Goal: Task Accomplishment & Management: Complete application form

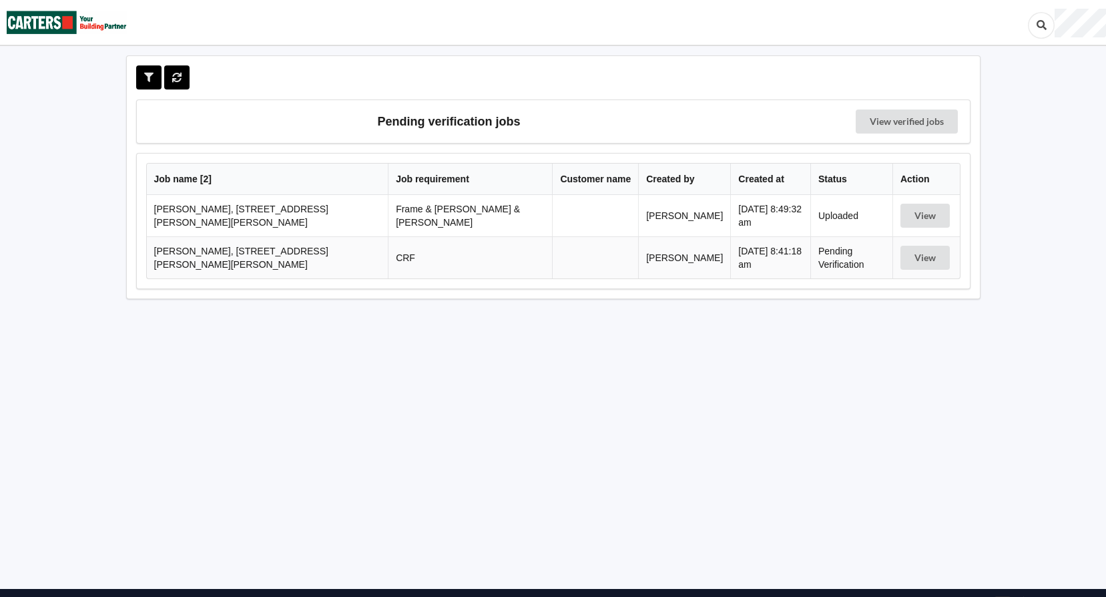
click at [294, 253] on td "[PERSON_NAME], [STREET_ADDRESS][PERSON_NAME][PERSON_NAME]" at bounding box center [268, 257] width 242 height 42
click at [937, 256] on button "View" at bounding box center [925, 258] width 49 height 24
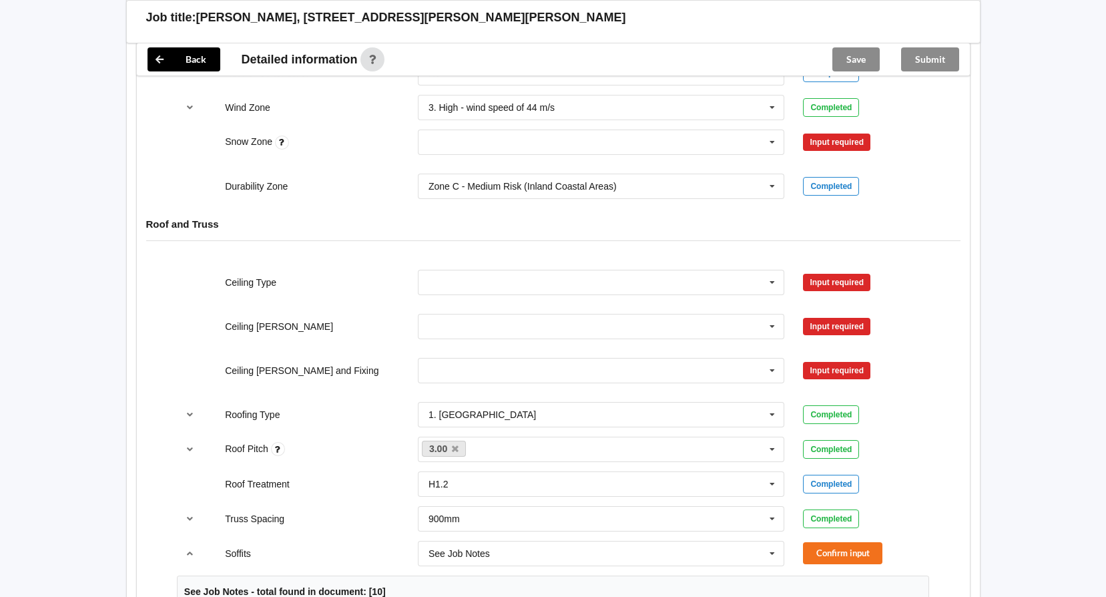
scroll to position [601, 0]
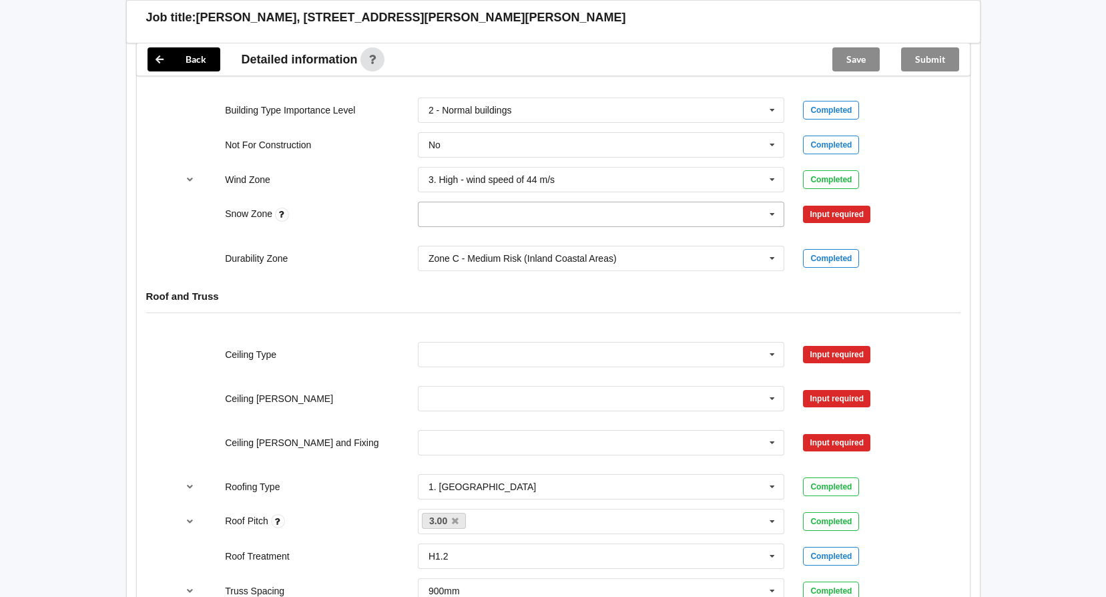
click at [769, 212] on icon at bounding box center [772, 214] width 20 height 25
click at [449, 335] on div "N4" at bounding box center [602, 337] width 366 height 25
click at [847, 217] on button "Confirm input" at bounding box center [842, 215] width 79 height 22
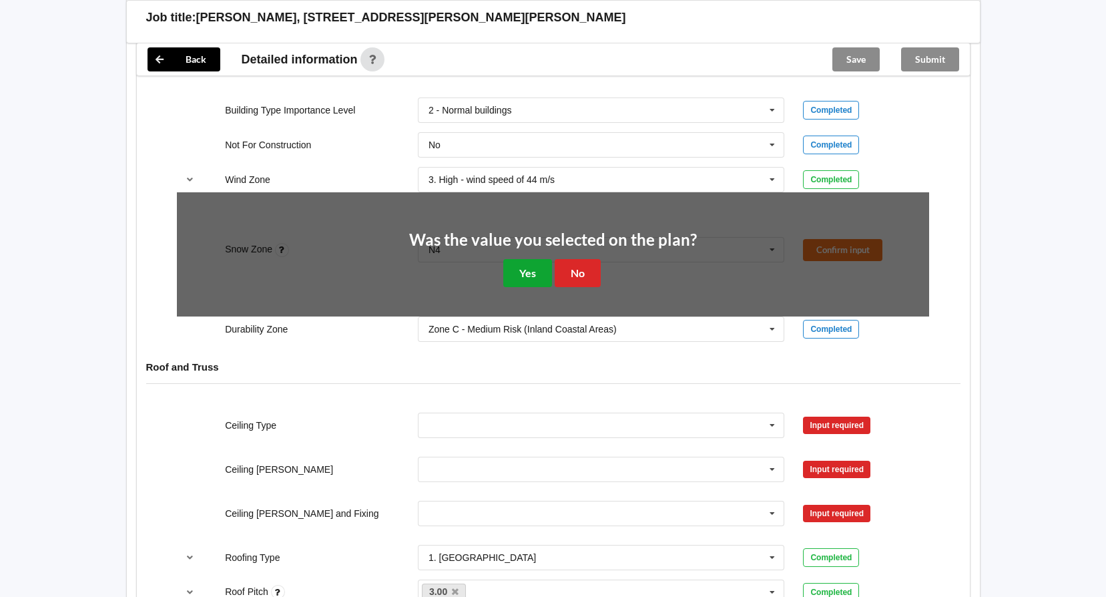
click at [532, 276] on button "Yes" at bounding box center [527, 272] width 49 height 27
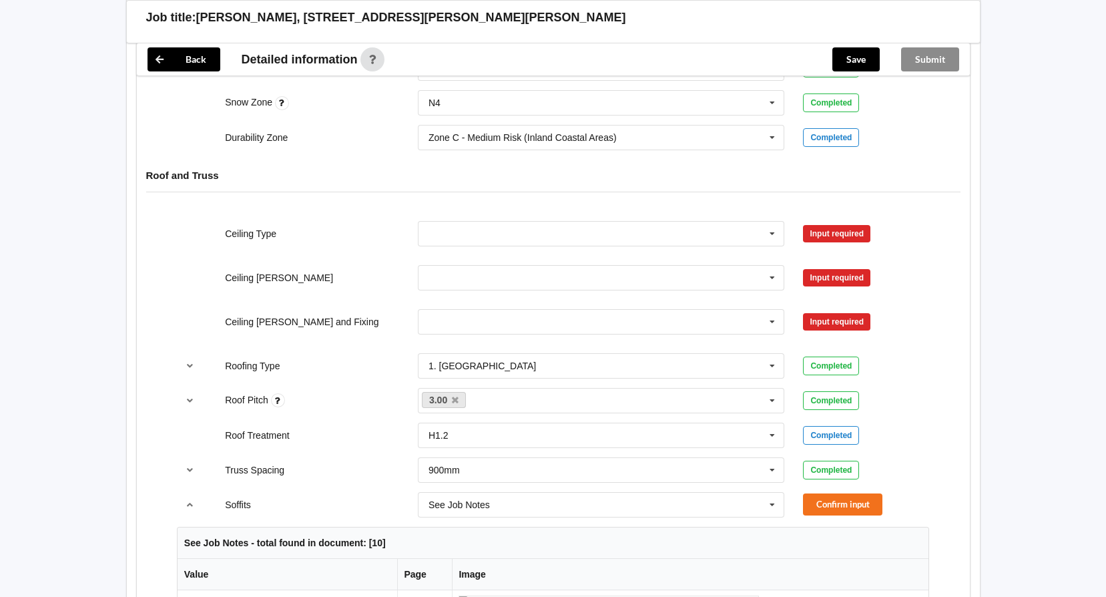
scroll to position [734, 0]
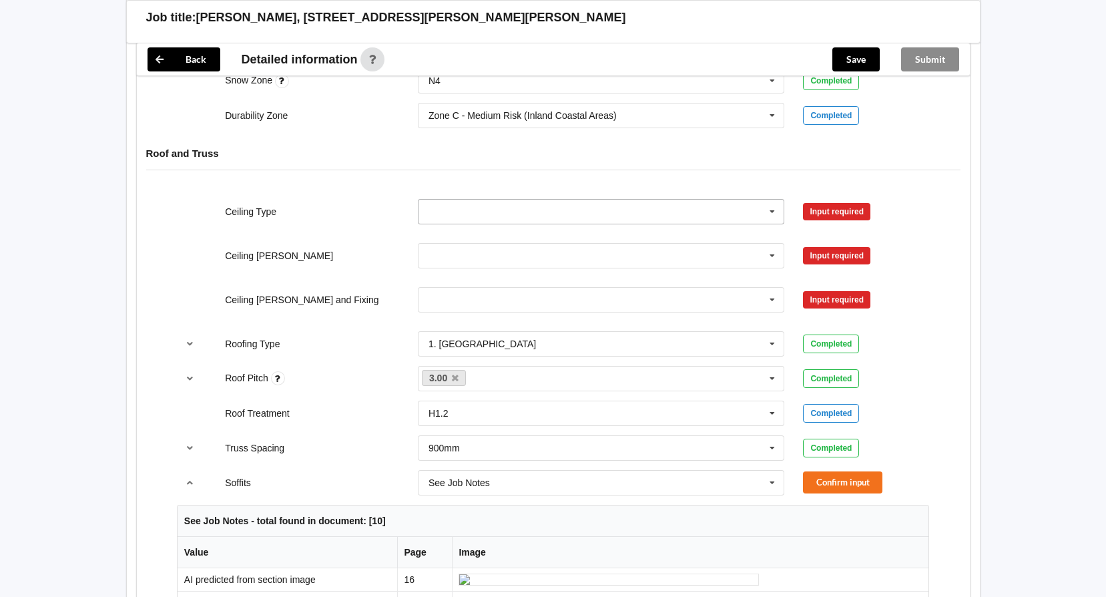
click at [768, 211] on icon at bounding box center [772, 212] width 20 height 25
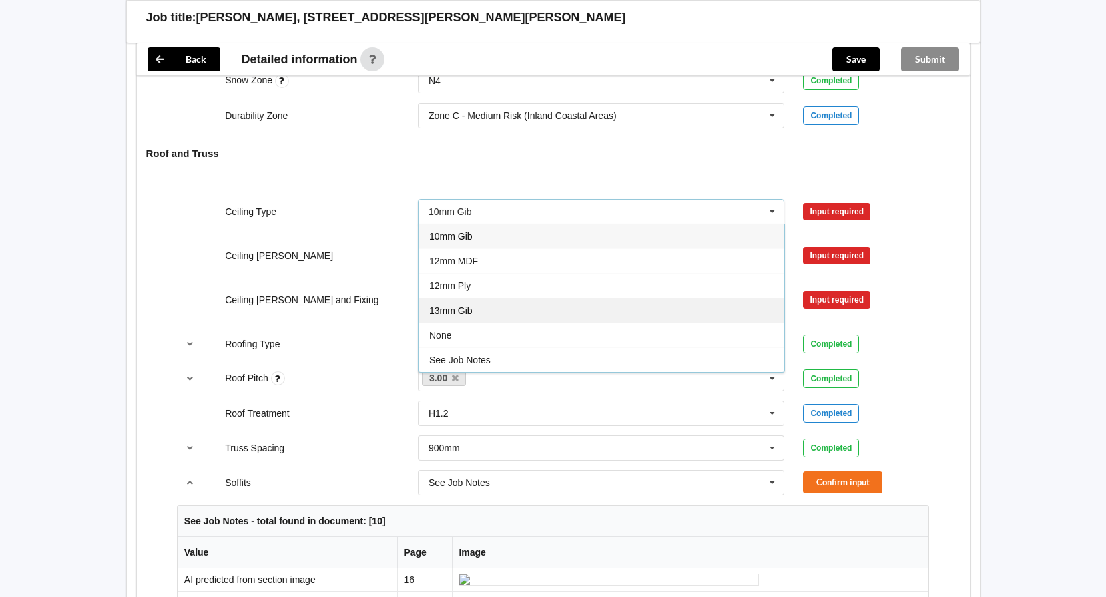
click at [491, 309] on div "13mm Gib" at bounding box center [602, 310] width 366 height 25
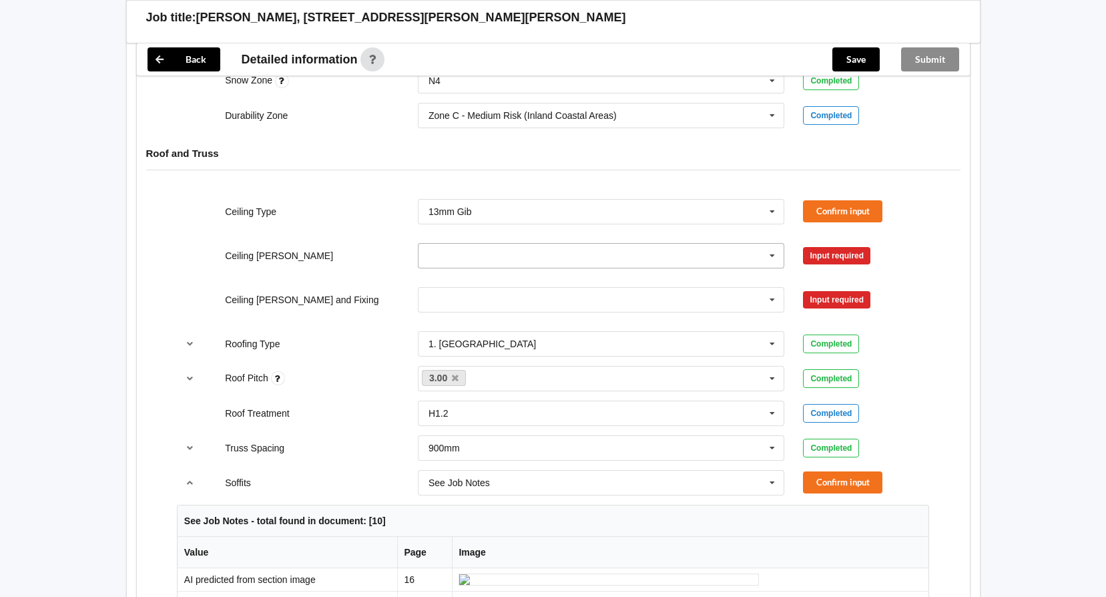
click at [762, 258] on icon at bounding box center [772, 256] width 20 height 25
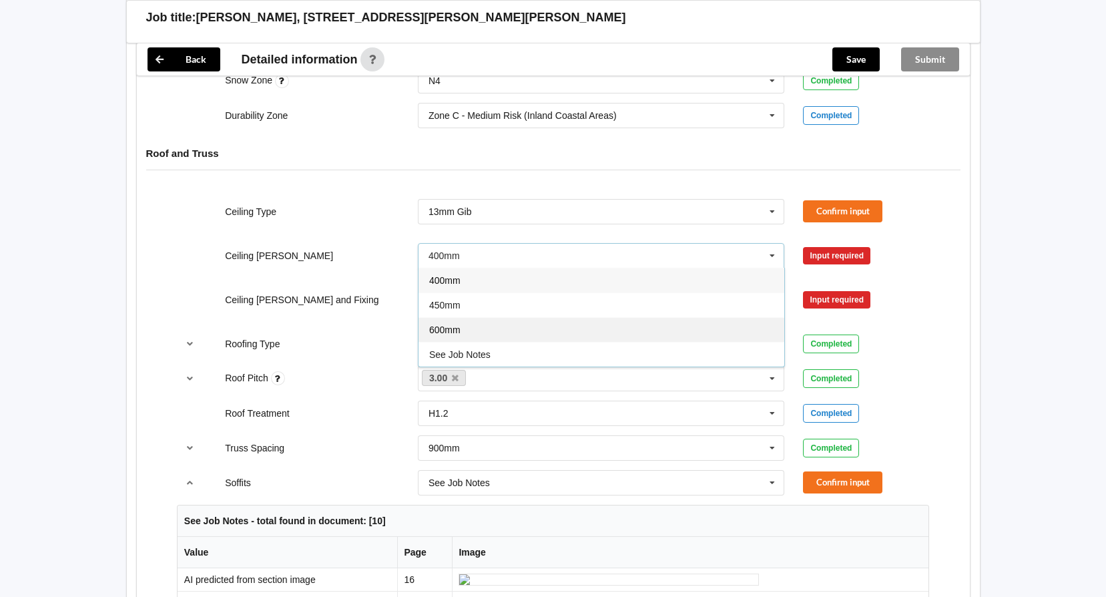
click at [461, 328] on div "600mm" at bounding box center [602, 329] width 366 height 25
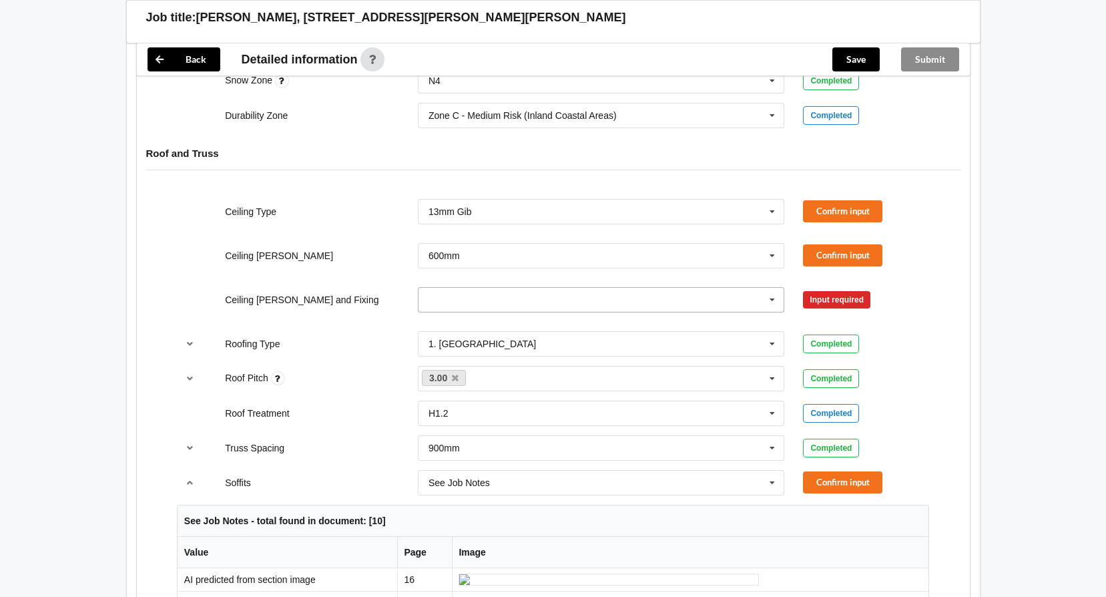
drag, startPoint x: 772, startPoint y: 297, endPoint x: 708, endPoint y: 299, distance: 64.1
click at [772, 298] on icon at bounding box center [772, 300] width 20 height 25
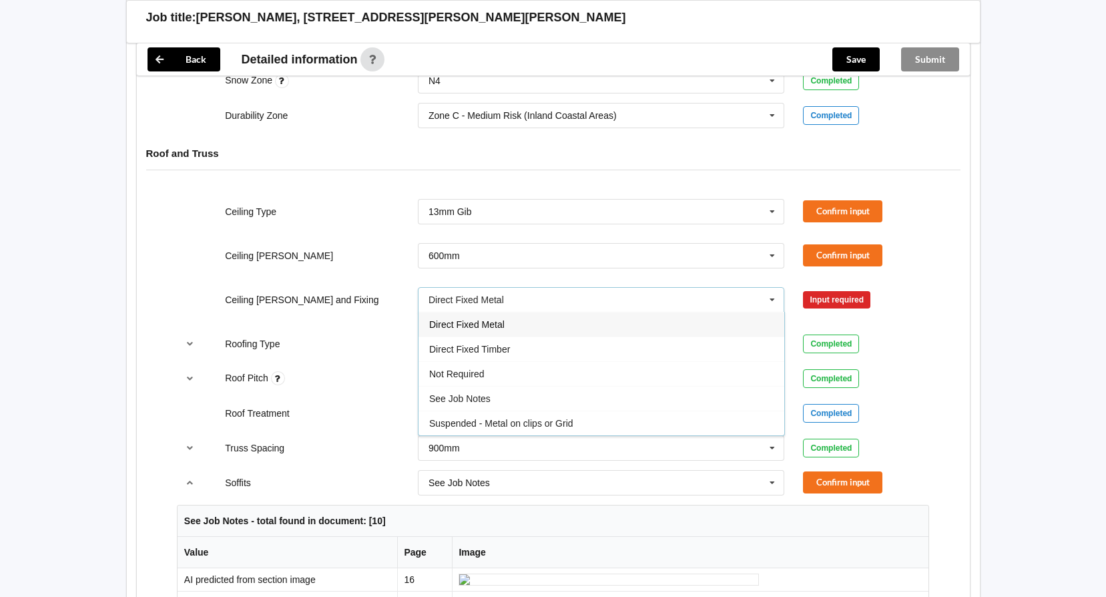
click at [506, 324] on div "Direct Fixed Metal" at bounding box center [602, 324] width 366 height 25
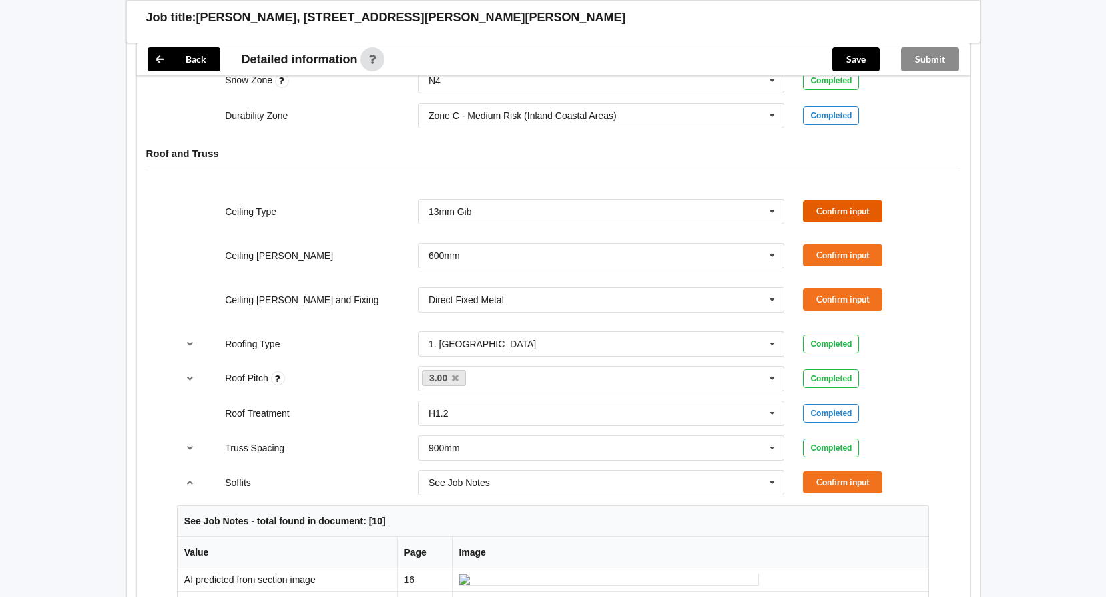
click at [821, 207] on button "Confirm input" at bounding box center [842, 211] width 79 height 22
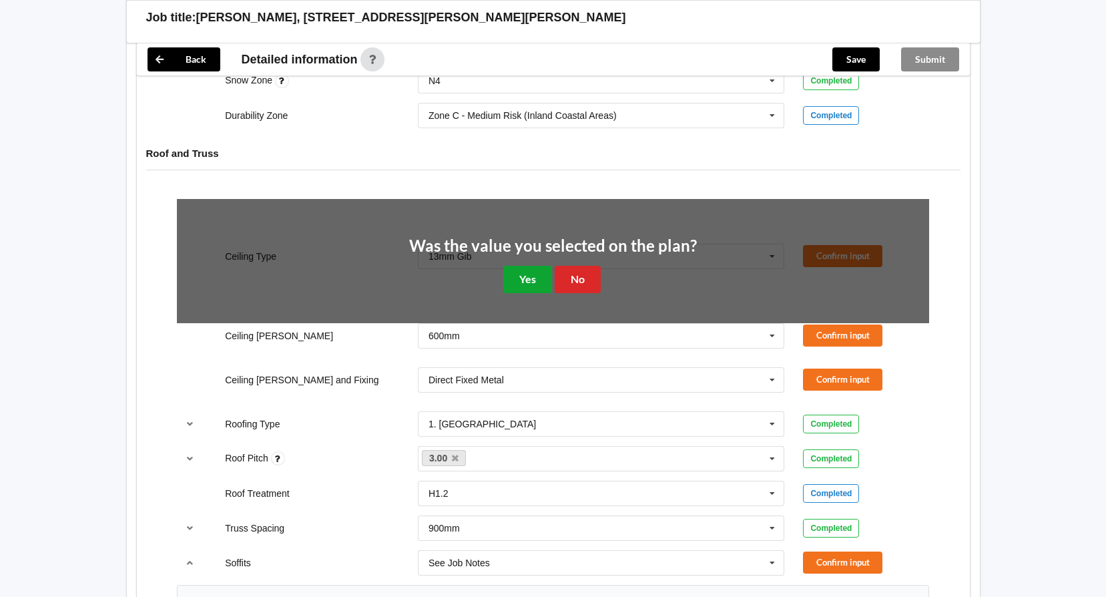
click at [529, 276] on button "Yes" at bounding box center [527, 279] width 49 height 27
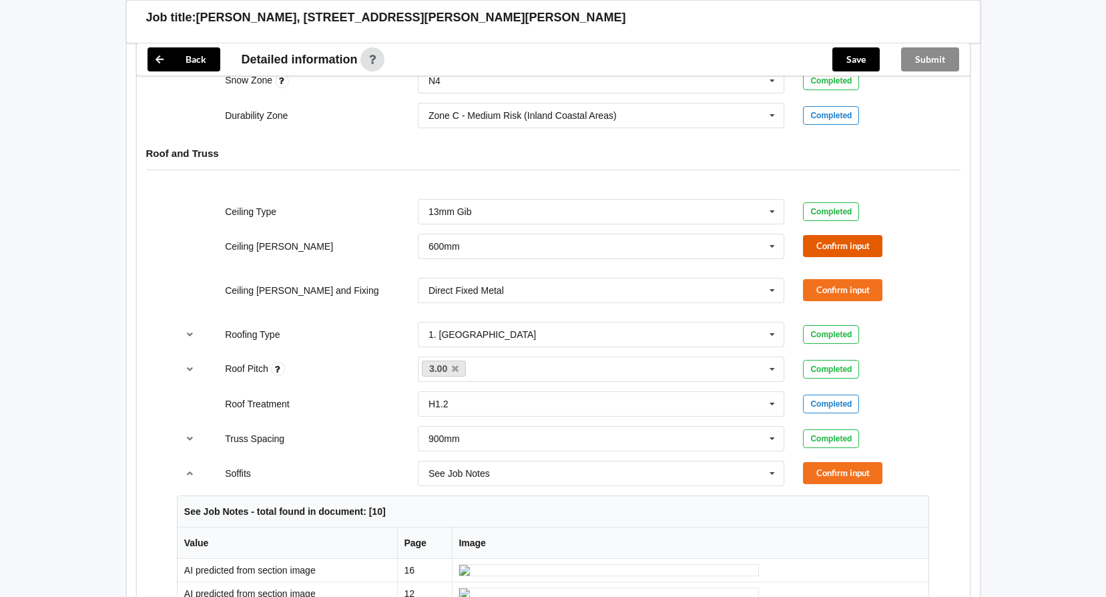
click at [823, 248] on button "Confirm input" at bounding box center [842, 246] width 79 height 22
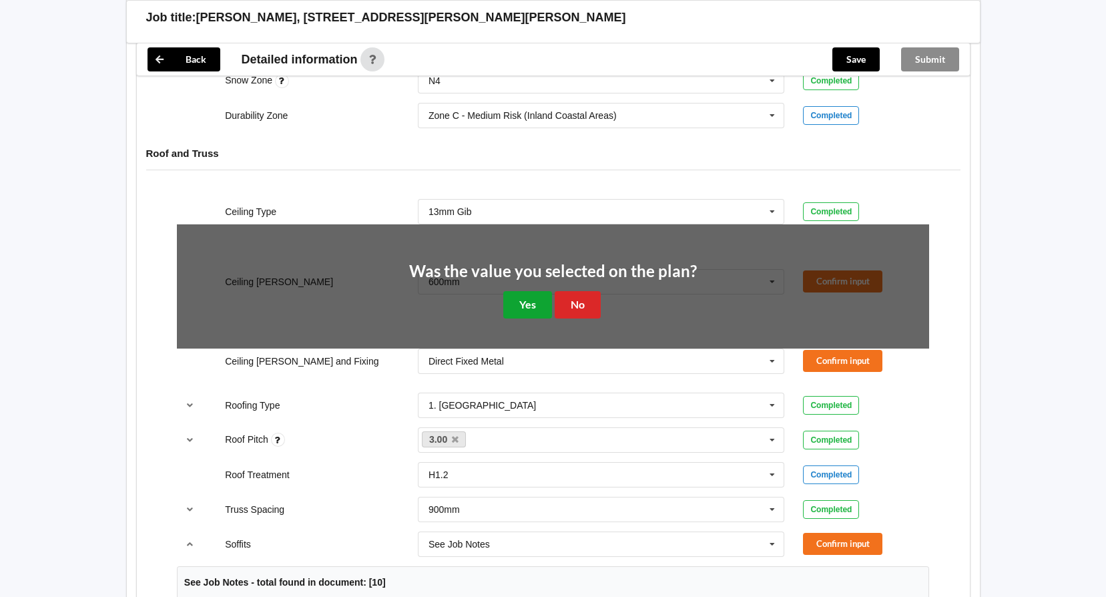
click at [518, 300] on button "Yes" at bounding box center [527, 304] width 49 height 27
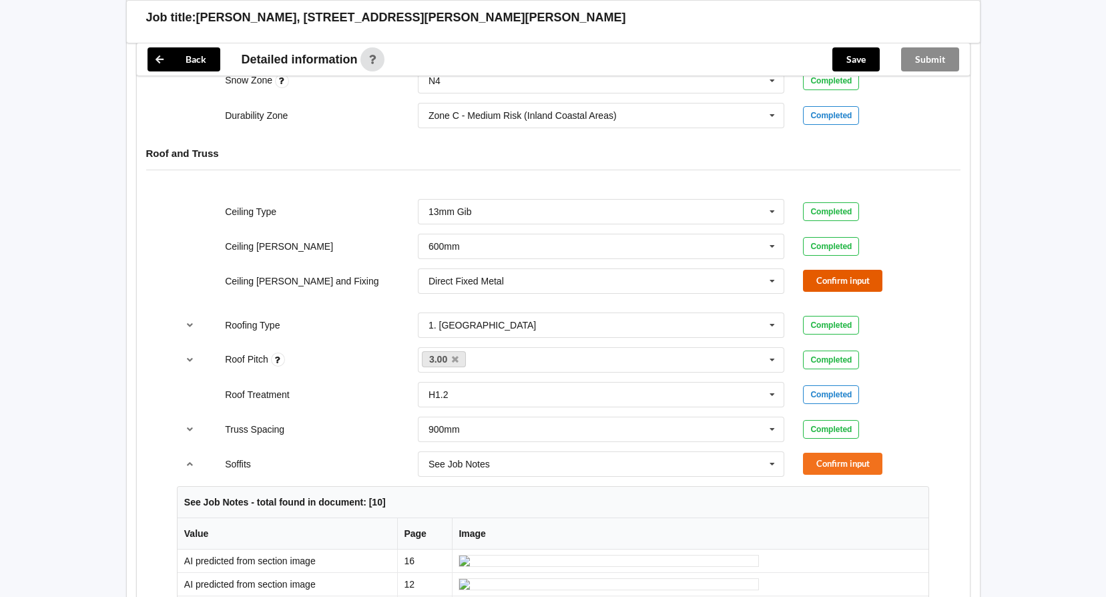
click at [831, 282] on button "Confirm input" at bounding box center [842, 281] width 79 height 22
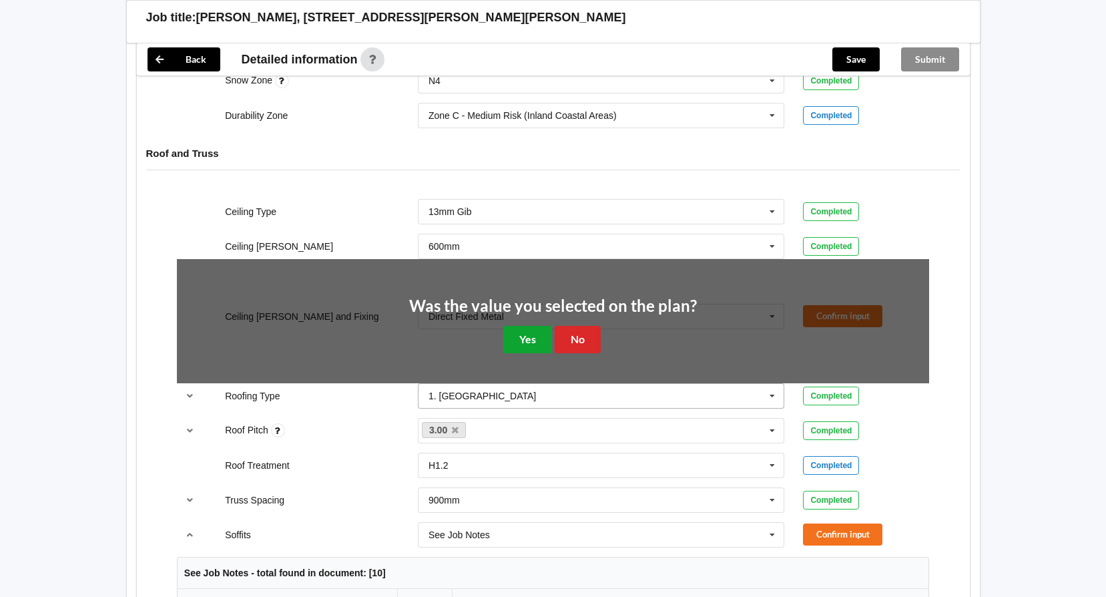
click at [527, 332] on button "Yes" at bounding box center [527, 339] width 49 height 27
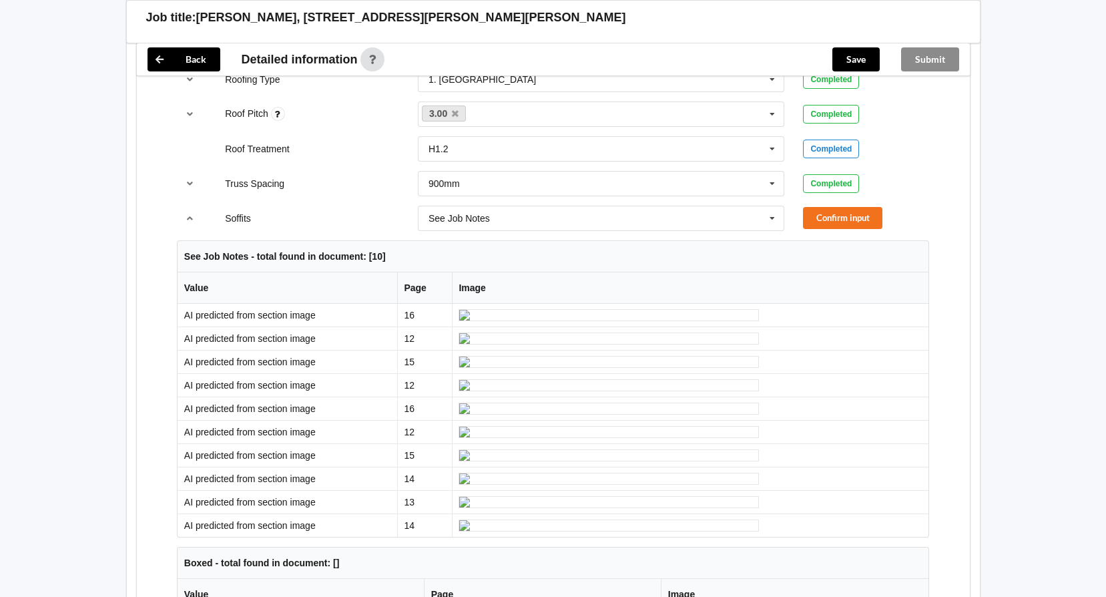
scroll to position [1002, 0]
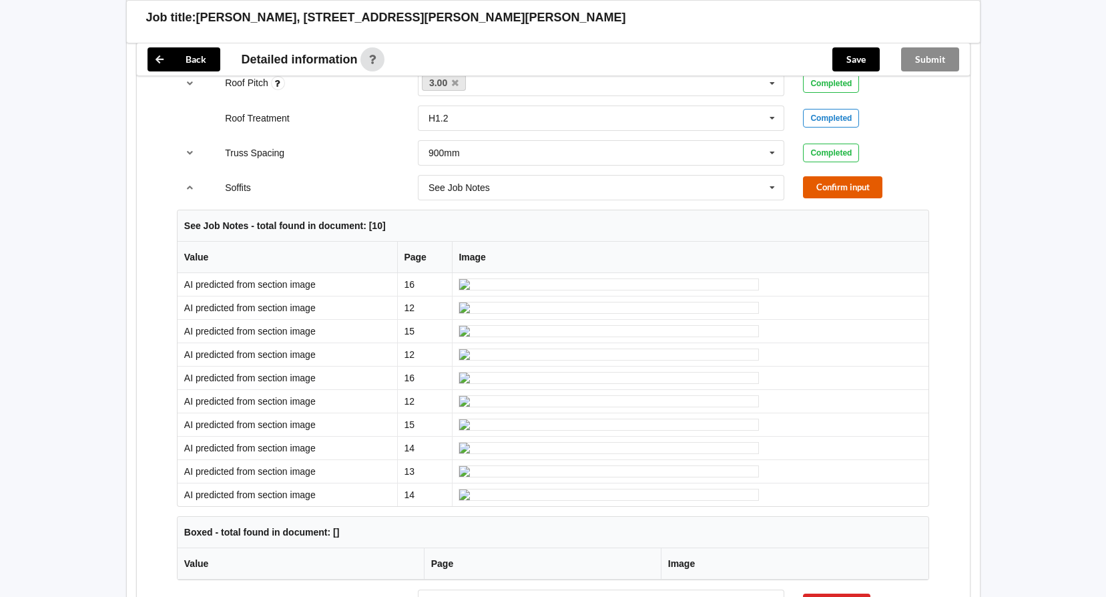
click at [829, 192] on button "Confirm input" at bounding box center [842, 187] width 79 height 22
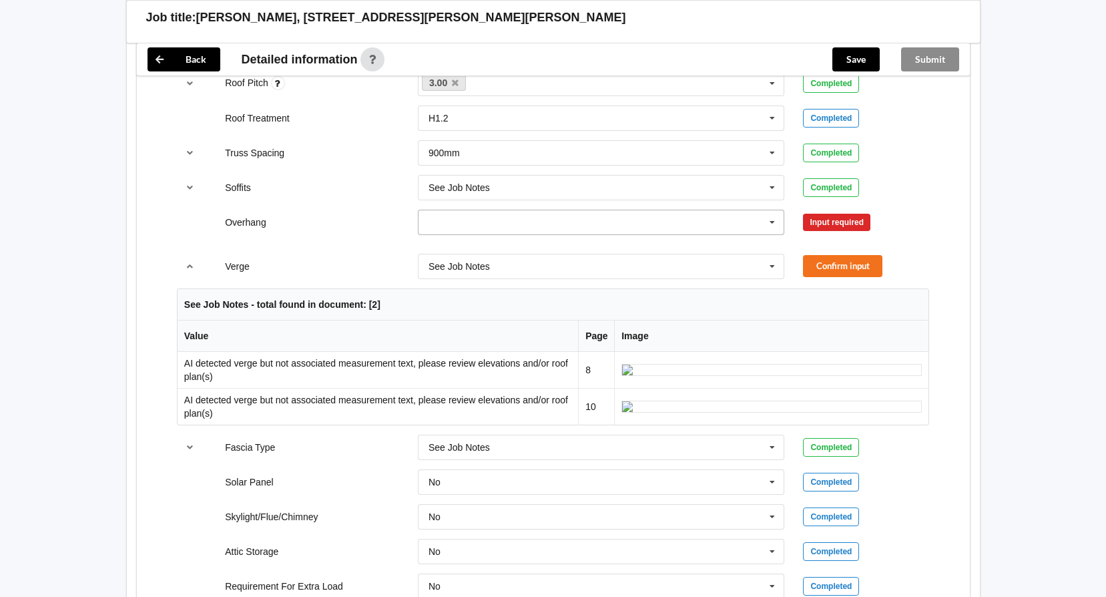
click at [768, 220] on icon at bounding box center [772, 222] width 20 height 25
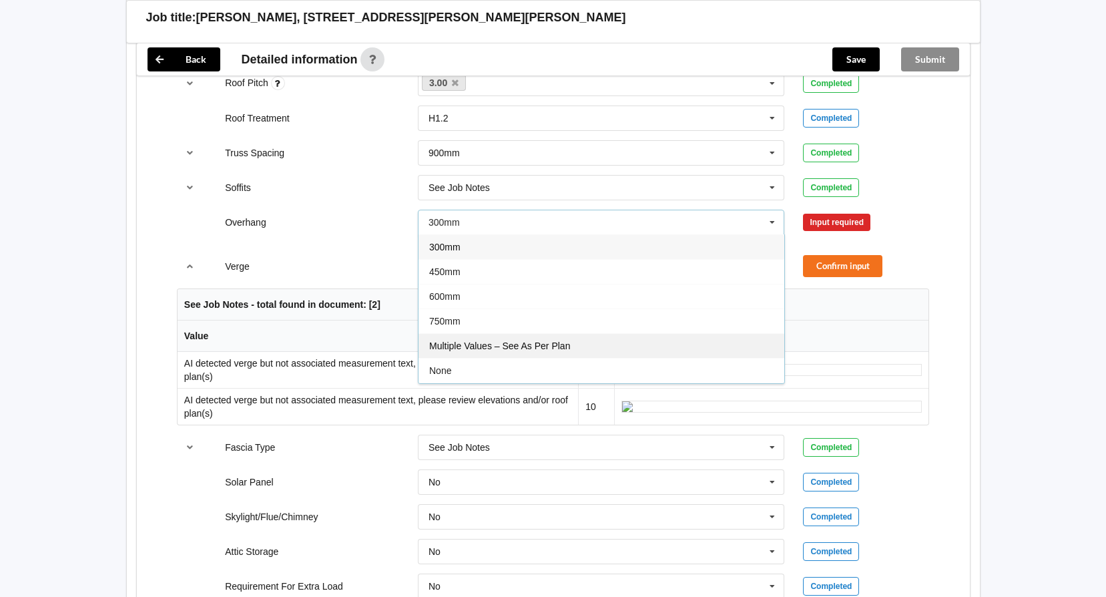
click at [549, 342] on span "Multiple Values – See As Per Plan" at bounding box center [499, 346] width 141 height 11
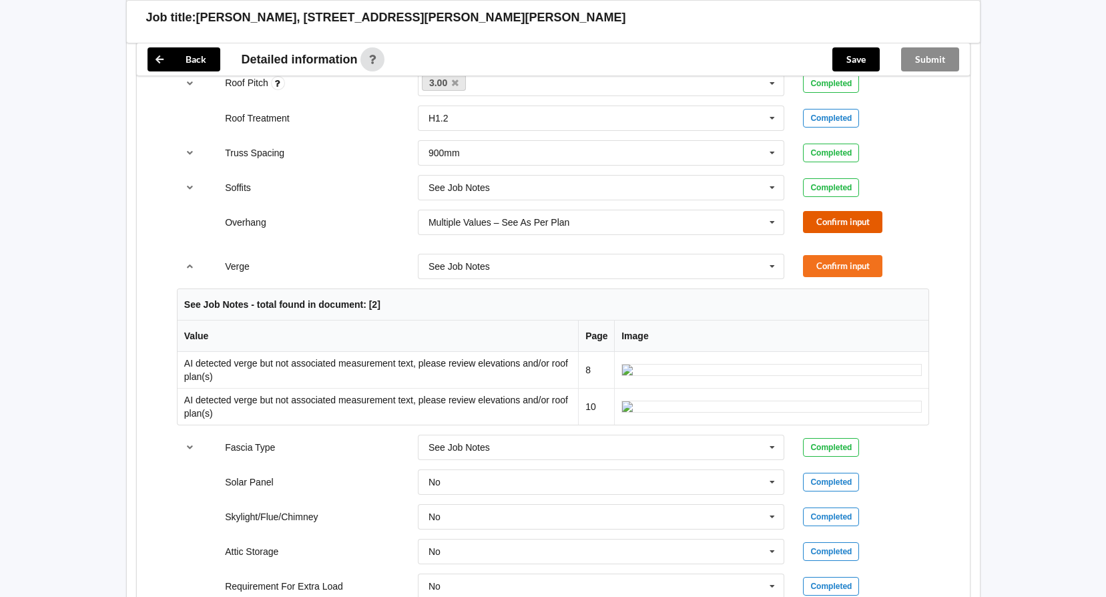
click at [859, 216] on button "Confirm input" at bounding box center [842, 222] width 79 height 22
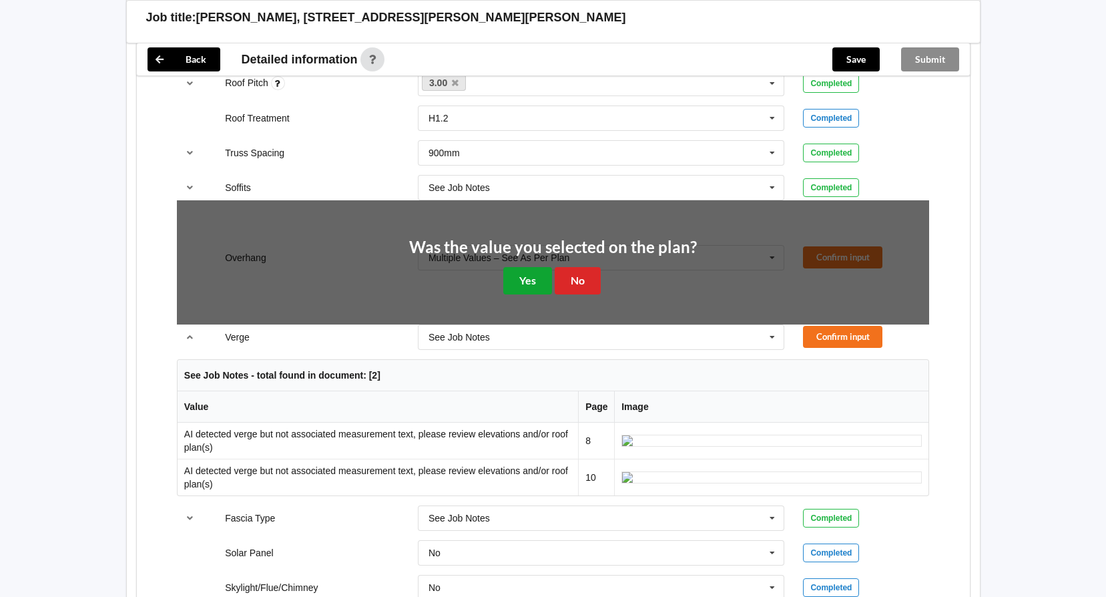
click at [538, 281] on button "Yes" at bounding box center [527, 280] width 49 height 27
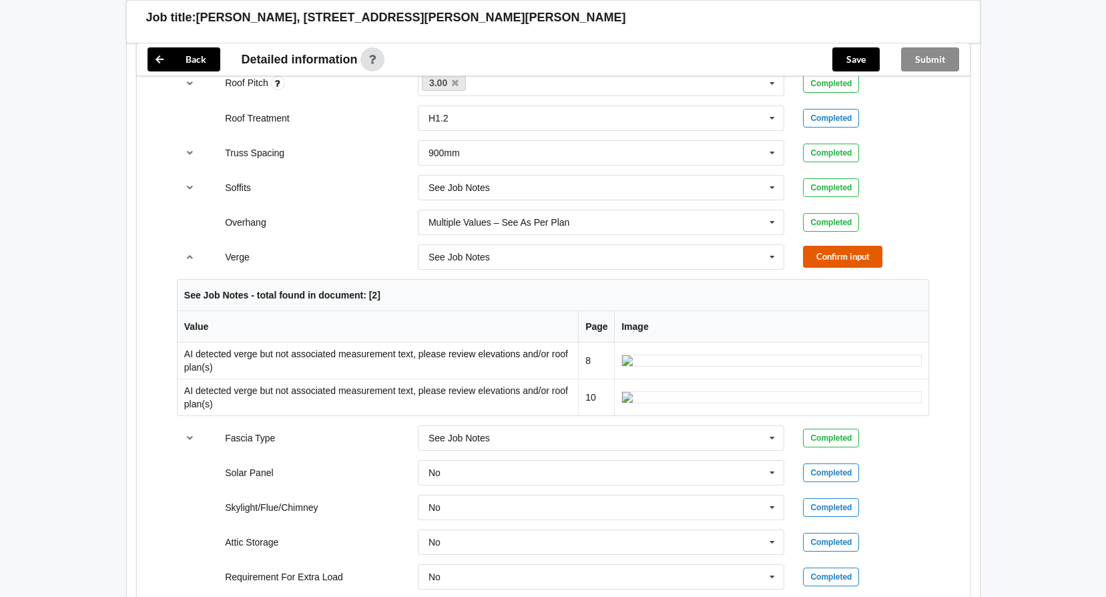
click at [829, 254] on button "Confirm input" at bounding box center [842, 257] width 79 height 22
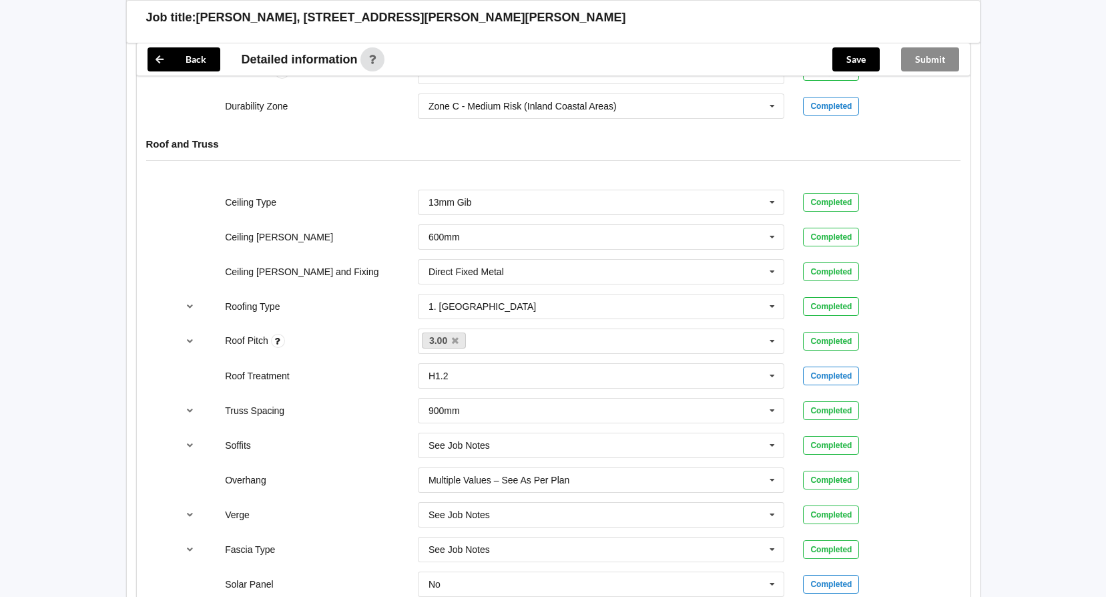
scroll to position [742, 0]
click at [848, 63] on button "Save" at bounding box center [856, 59] width 47 height 24
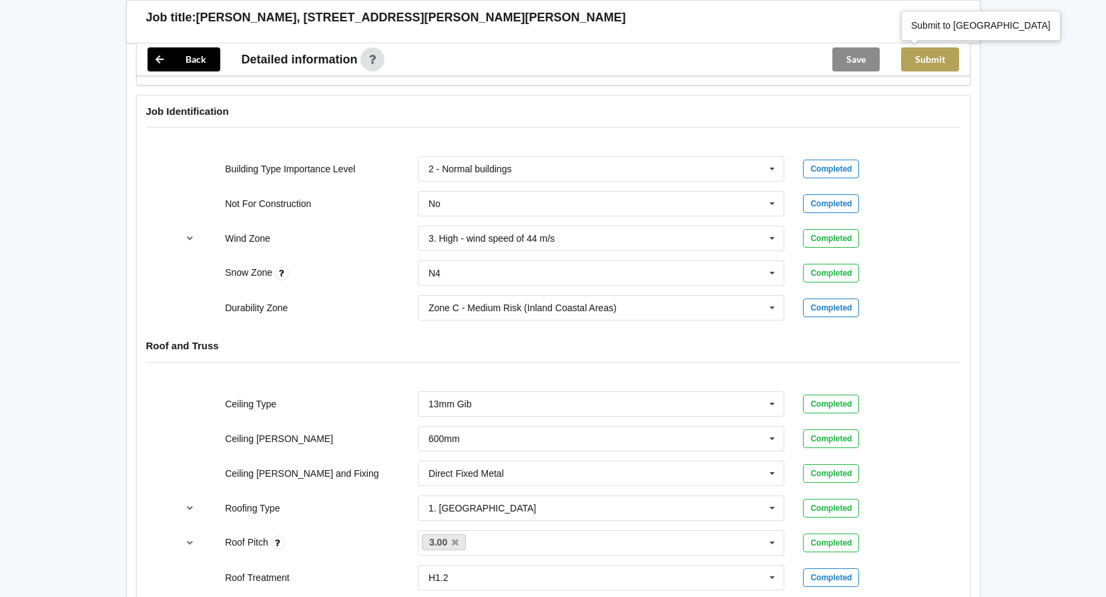
click at [924, 60] on button "Submit" at bounding box center [930, 59] width 58 height 24
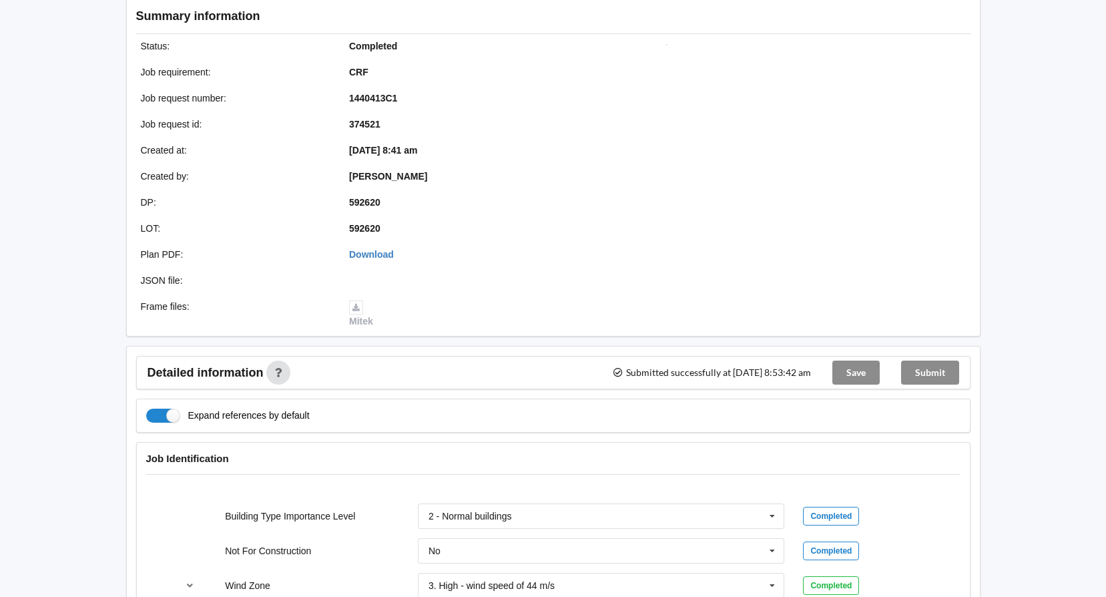
scroll to position [0, 0]
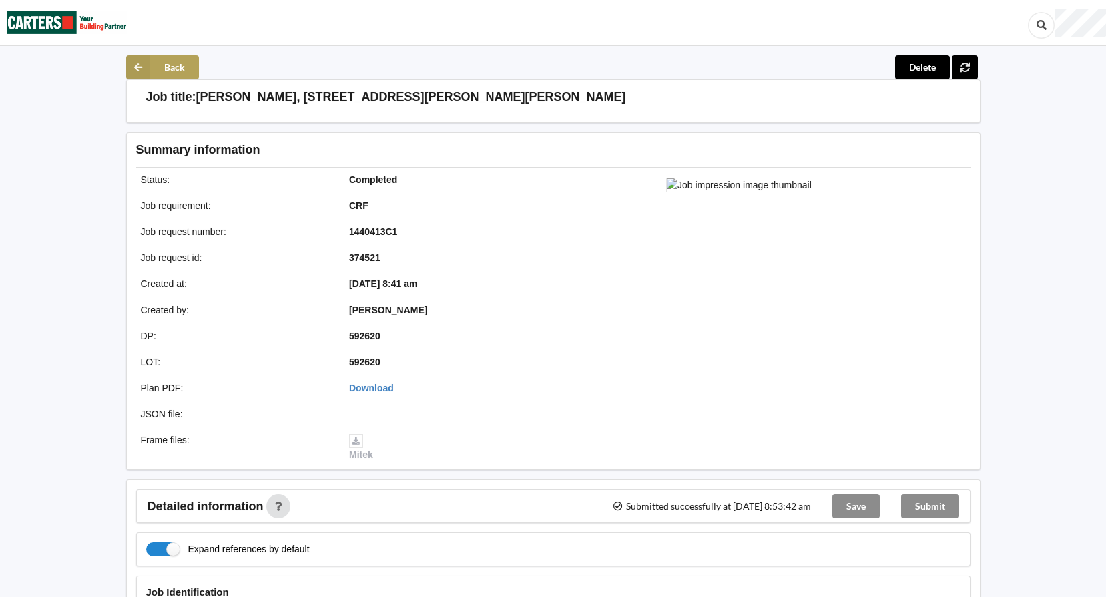
click at [133, 55] on icon at bounding box center [138, 67] width 24 height 24
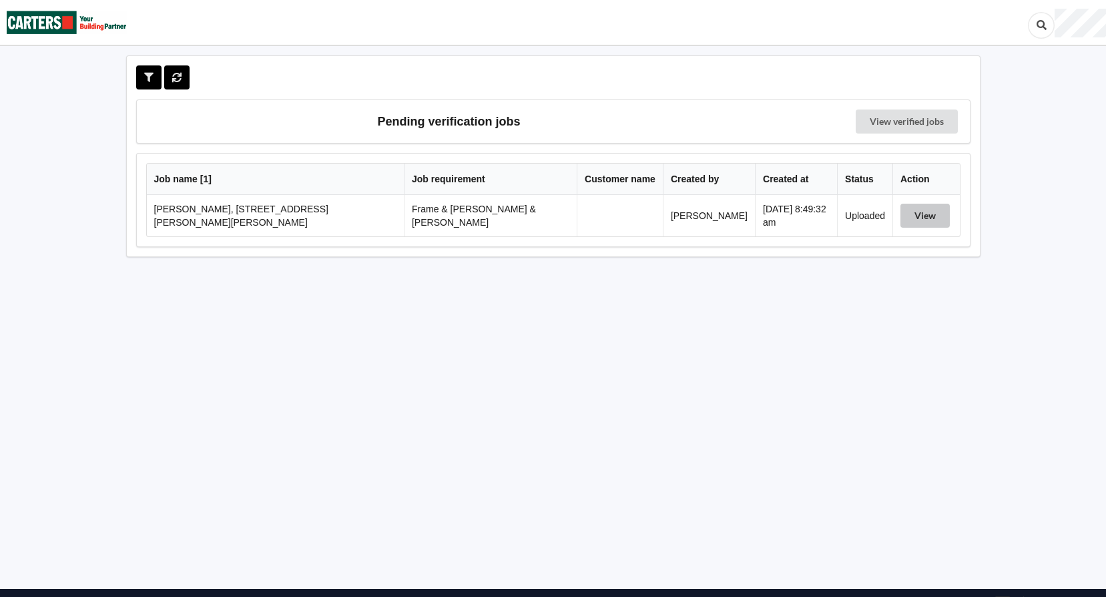
click at [917, 214] on button "View" at bounding box center [925, 216] width 49 height 24
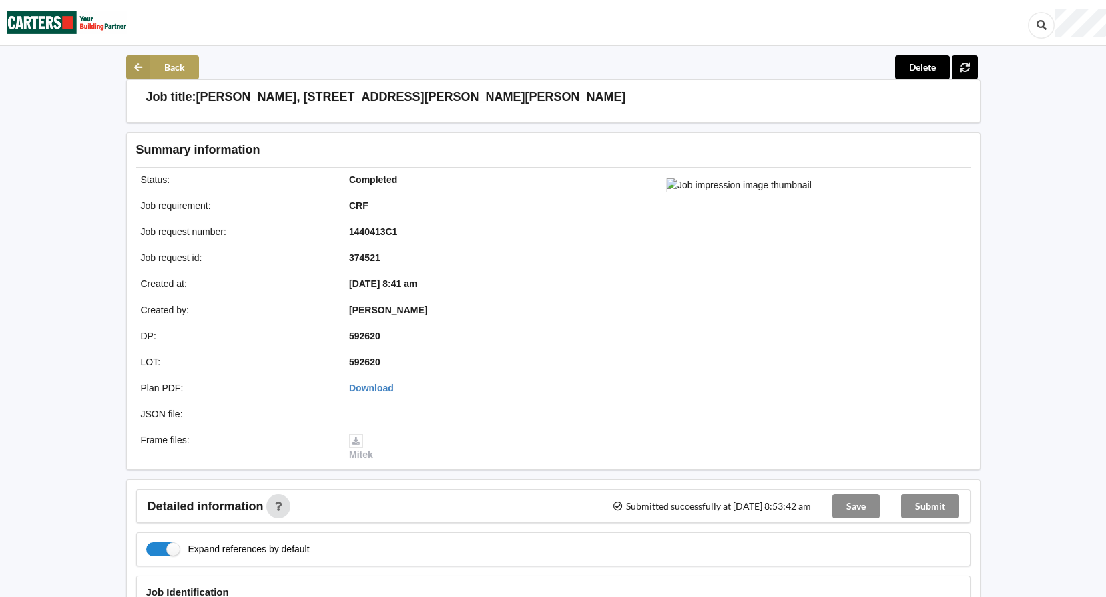
click at [145, 57] on icon at bounding box center [138, 67] width 24 height 24
click at [143, 64] on icon at bounding box center [138, 67] width 24 height 24
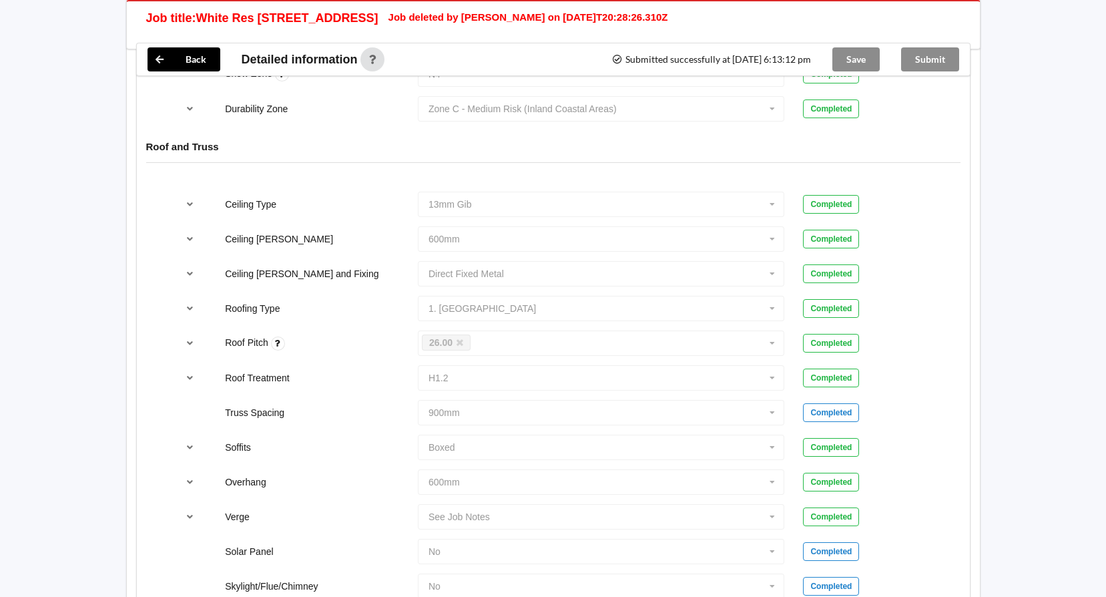
scroll to position [401, 0]
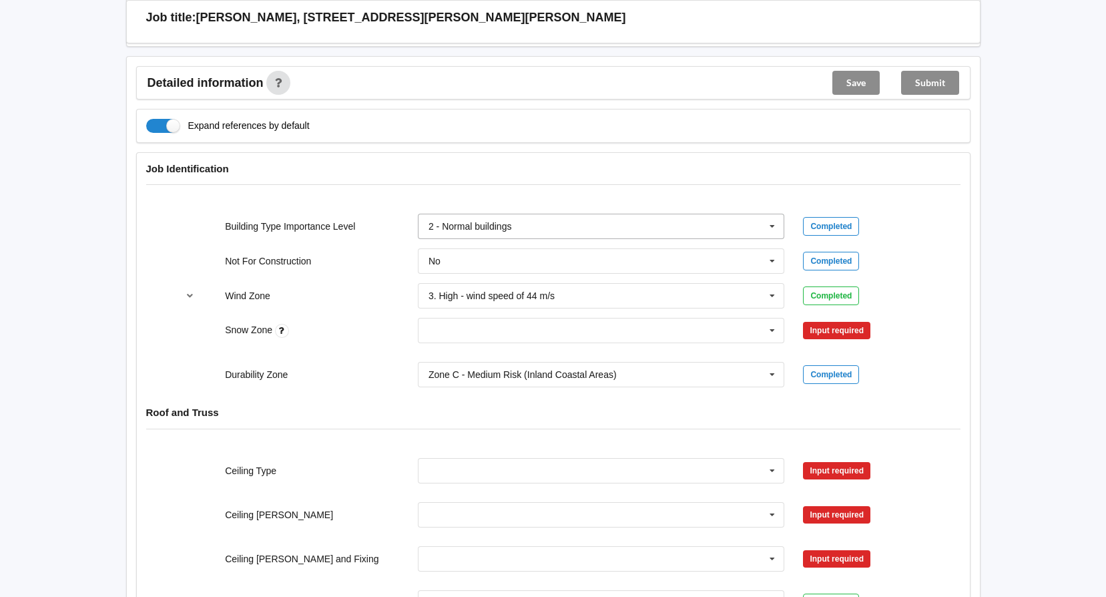
scroll to position [467, 0]
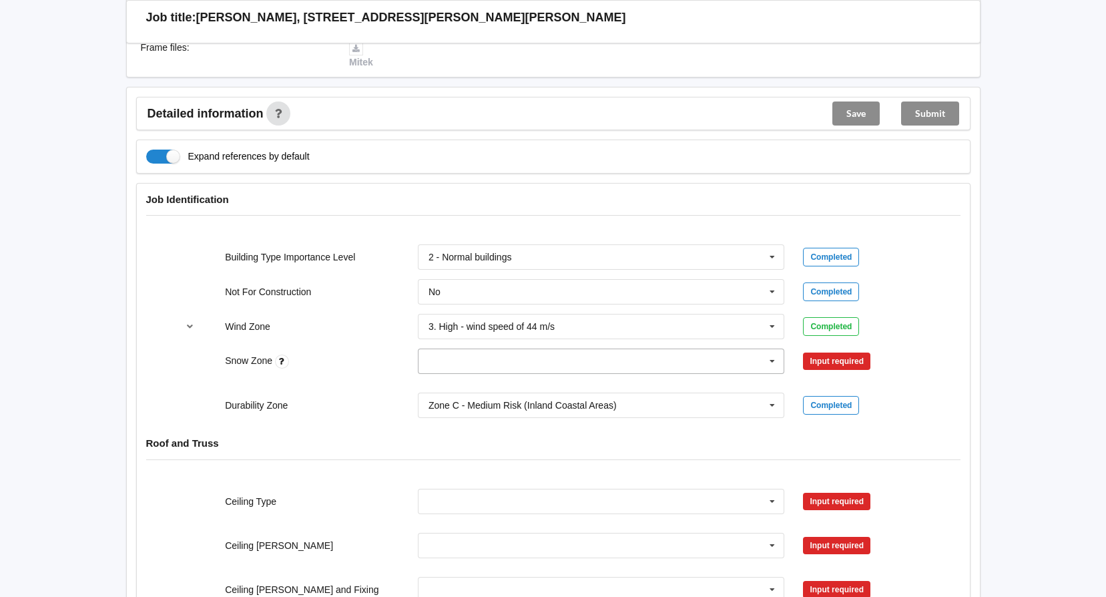
click at [771, 349] on icon at bounding box center [772, 361] width 20 height 25
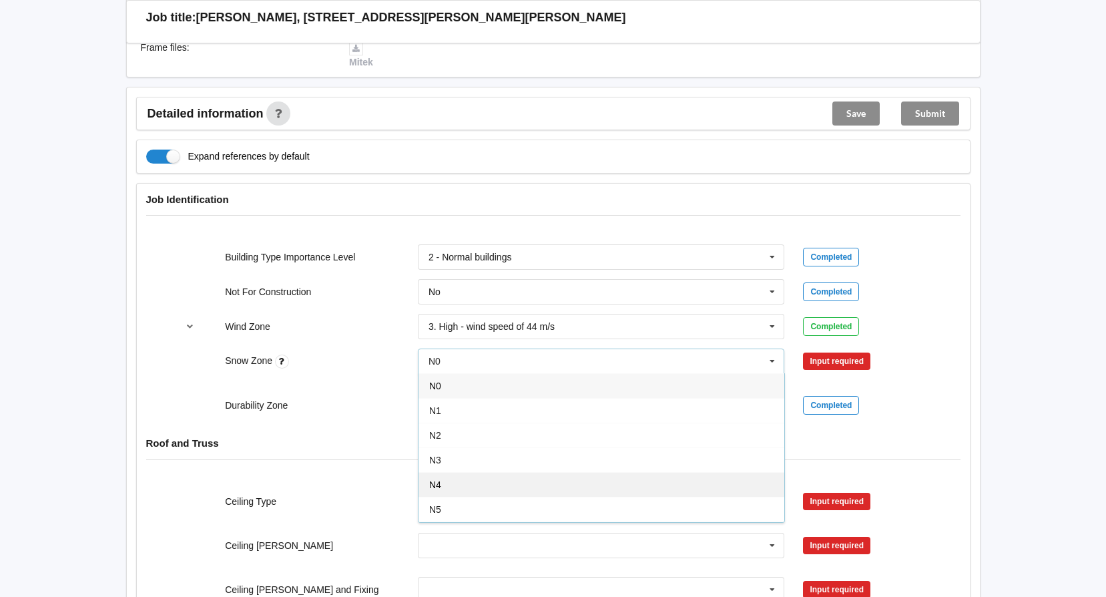
click at [473, 474] on div "N4" at bounding box center [602, 484] width 366 height 25
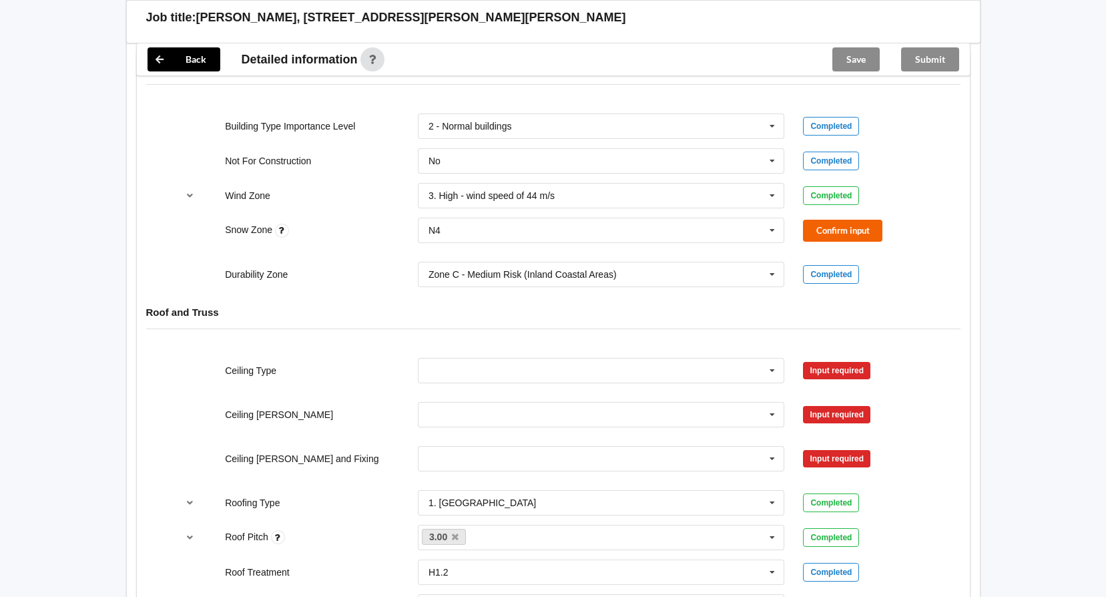
scroll to position [601, 0]
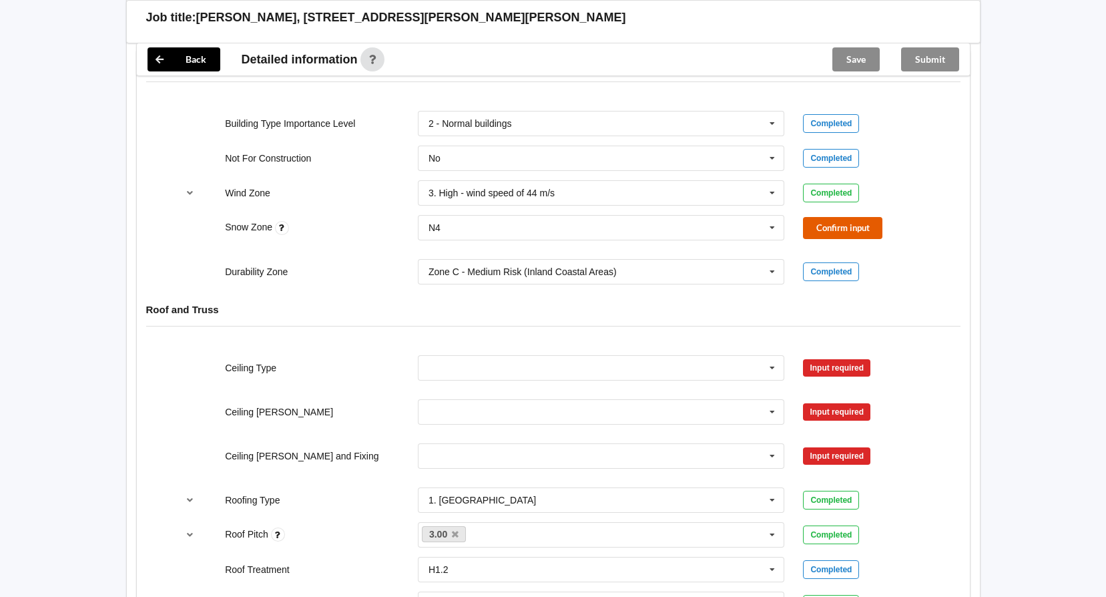
click at [823, 217] on button "Confirm input" at bounding box center [842, 228] width 79 height 22
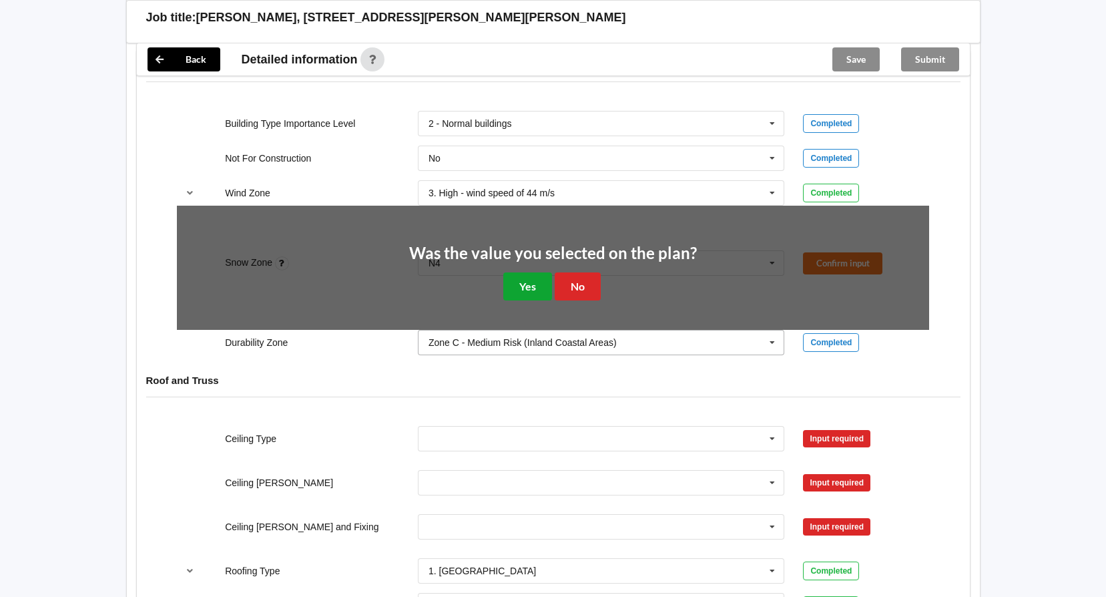
click at [525, 272] on button "Yes" at bounding box center [527, 285] width 49 height 27
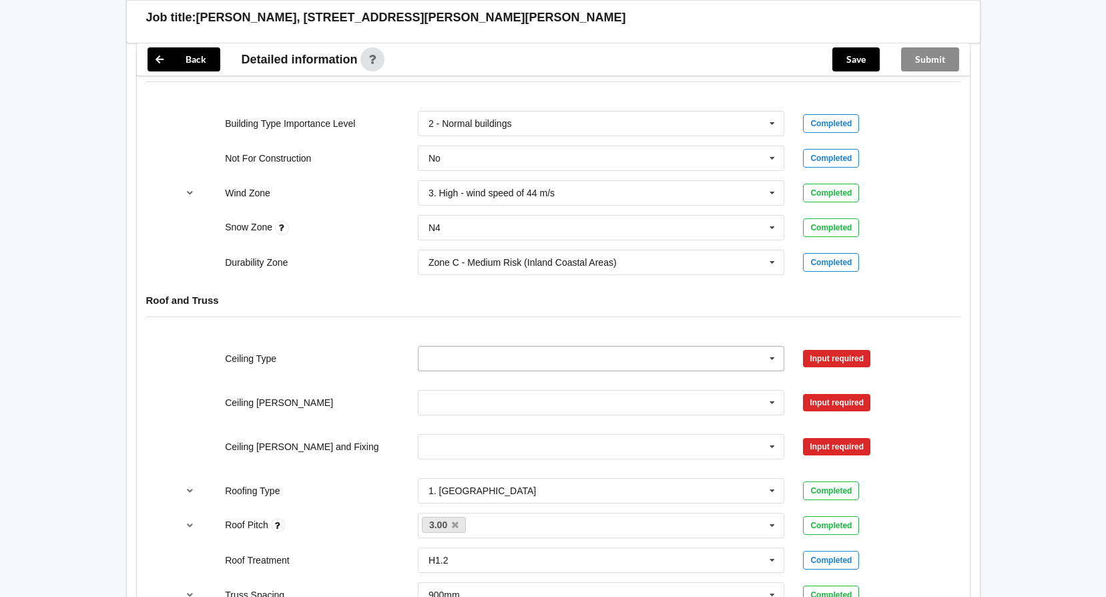
click at [770, 347] on icon at bounding box center [772, 359] width 20 height 25
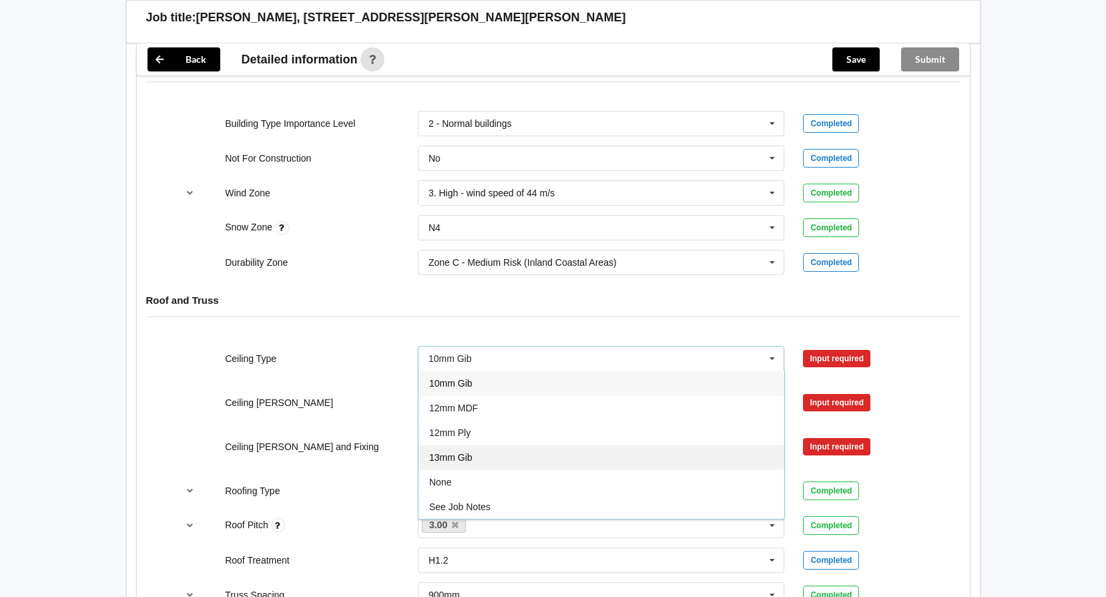
click at [475, 445] on div "13mm Gib" at bounding box center [602, 457] width 366 height 25
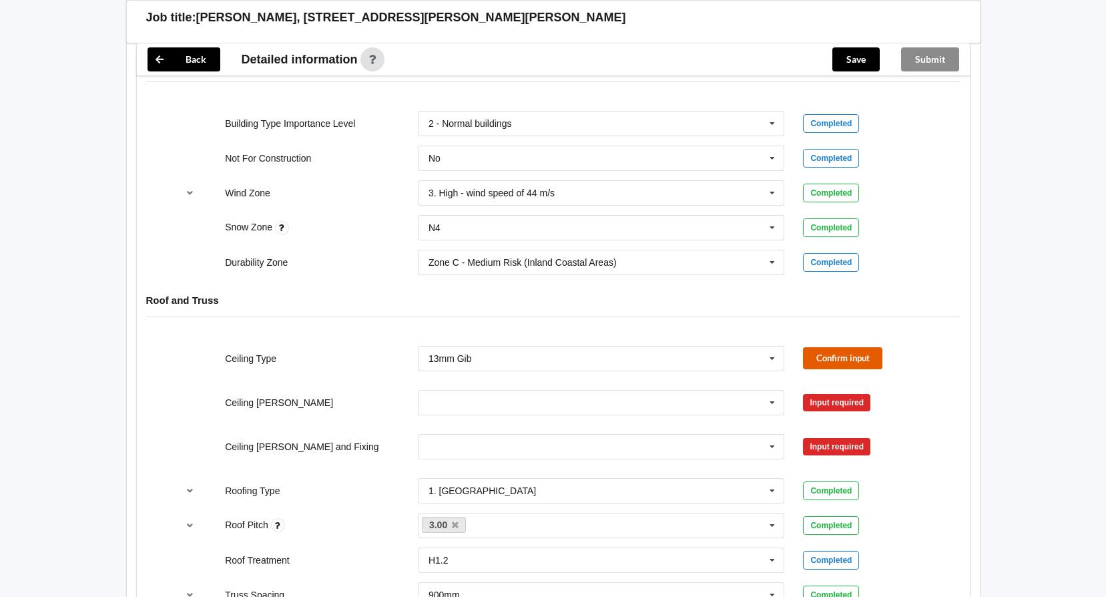
click at [839, 347] on button "Confirm input" at bounding box center [842, 358] width 79 height 22
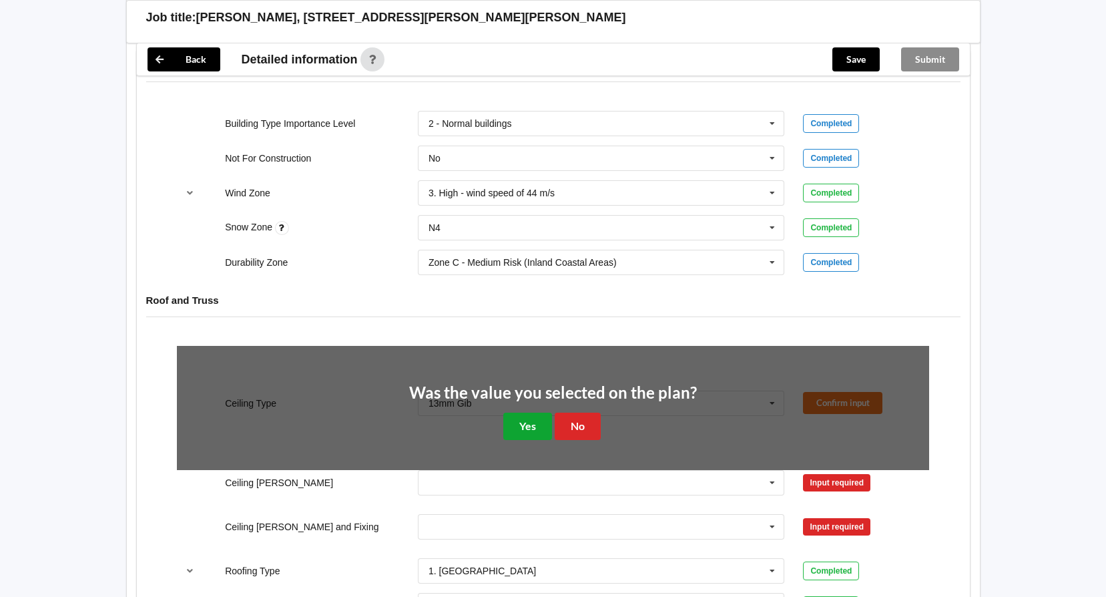
click at [517, 416] on button "Yes" at bounding box center [527, 426] width 49 height 27
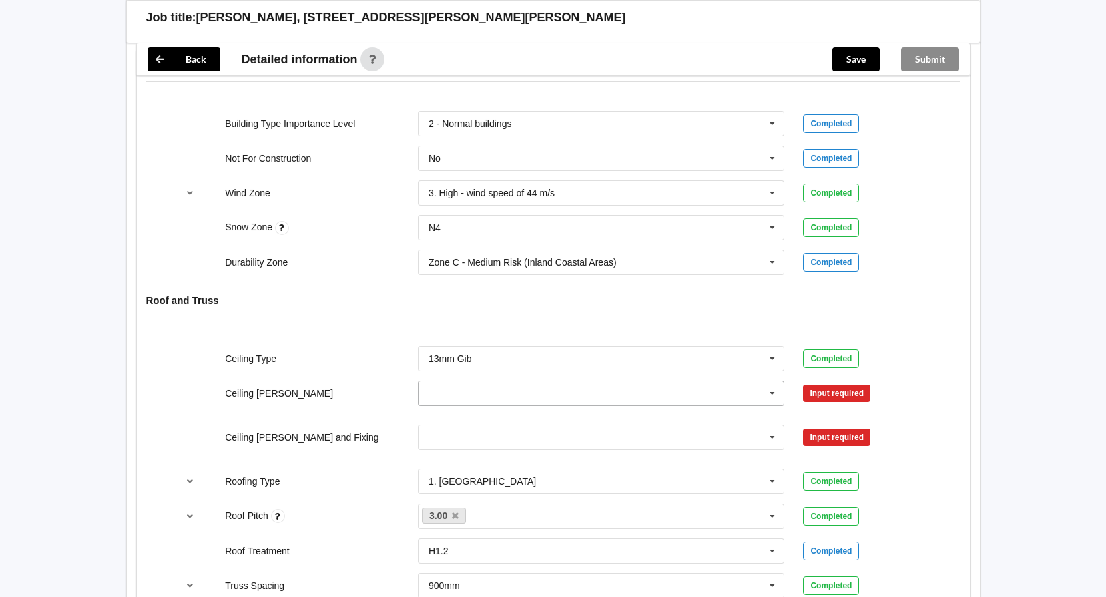
click at [764, 383] on icon at bounding box center [772, 393] width 20 height 25
drag, startPoint x: 450, startPoint y: 452, endPoint x: 489, endPoint y: 442, distance: 40.0
click at [453, 462] on span "600mm" at bounding box center [444, 467] width 31 height 11
click at [815, 382] on button "Confirm input" at bounding box center [842, 393] width 79 height 22
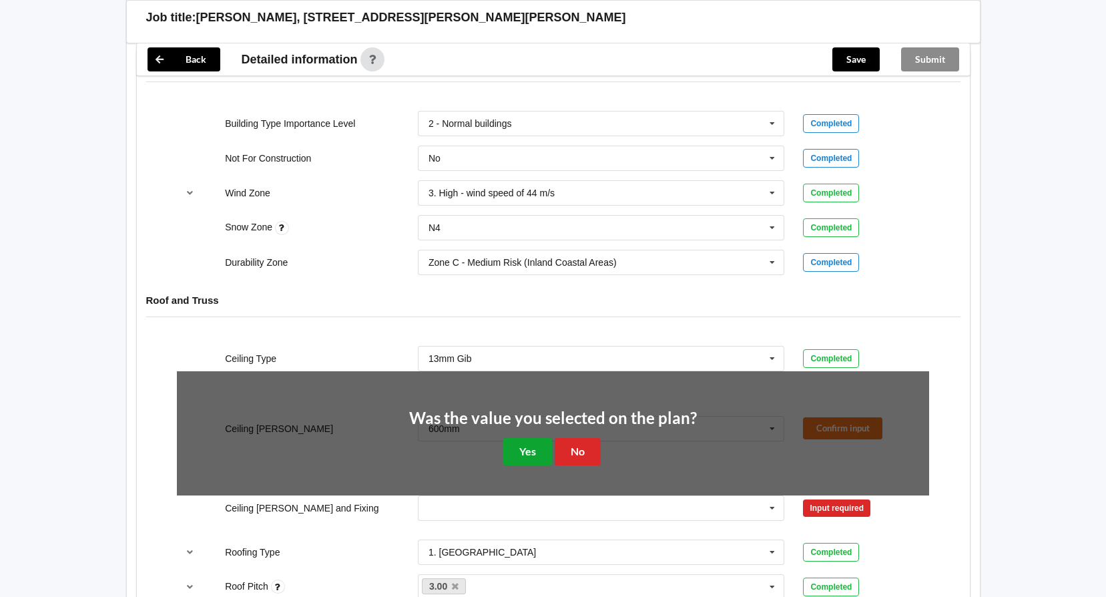
click at [523, 438] on button "Yes" at bounding box center [527, 451] width 49 height 27
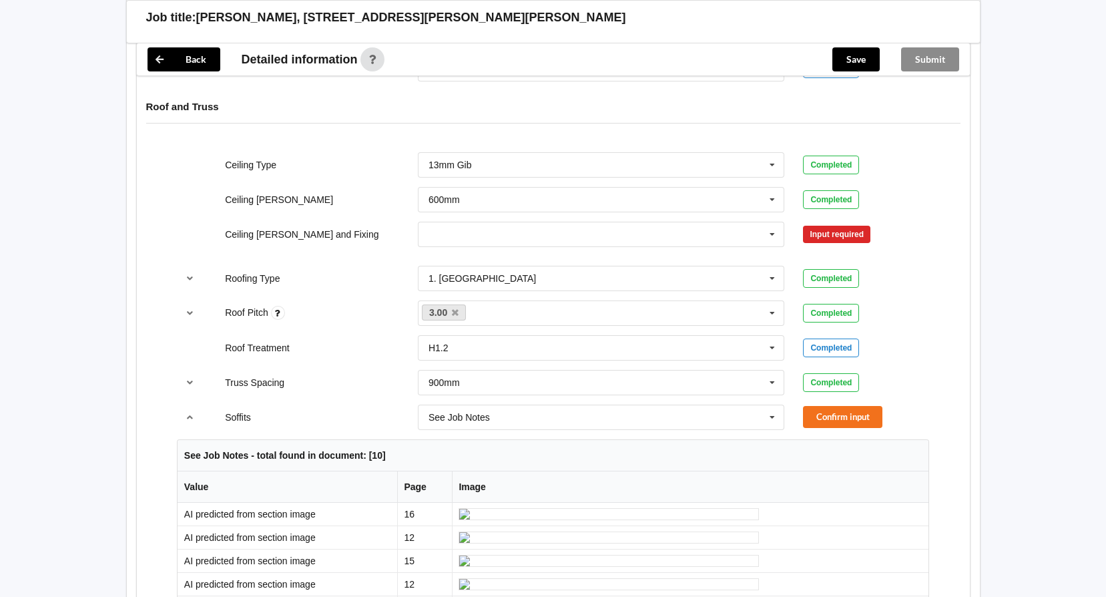
scroll to position [801, 0]
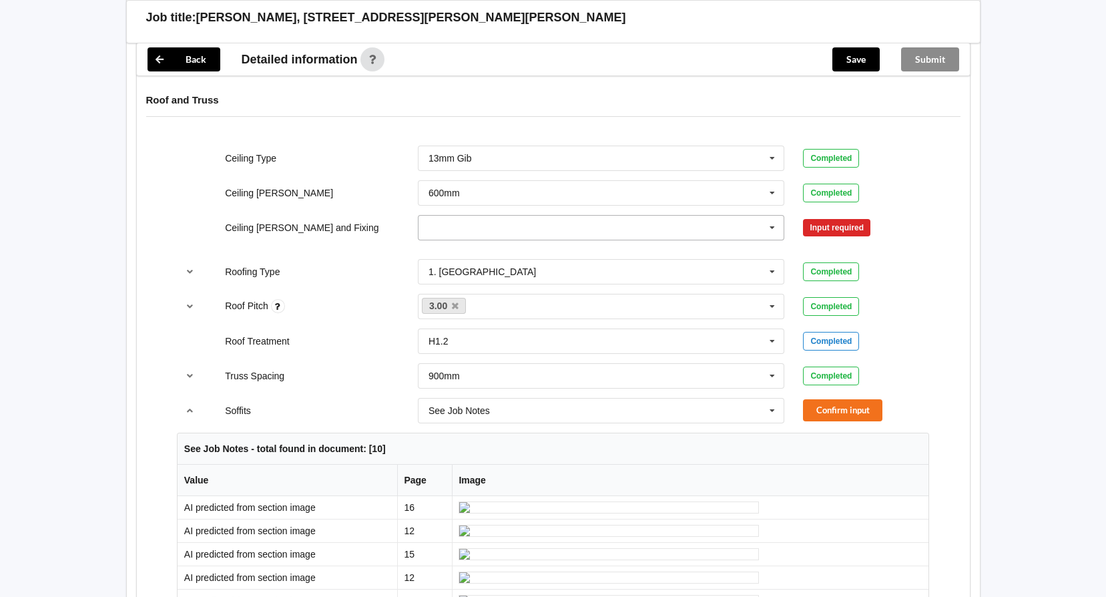
drag, startPoint x: 773, startPoint y: 210, endPoint x: 753, endPoint y: 211, distance: 20.1
click at [772, 216] on icon at bounding box center [772, 228] width 20 height 25
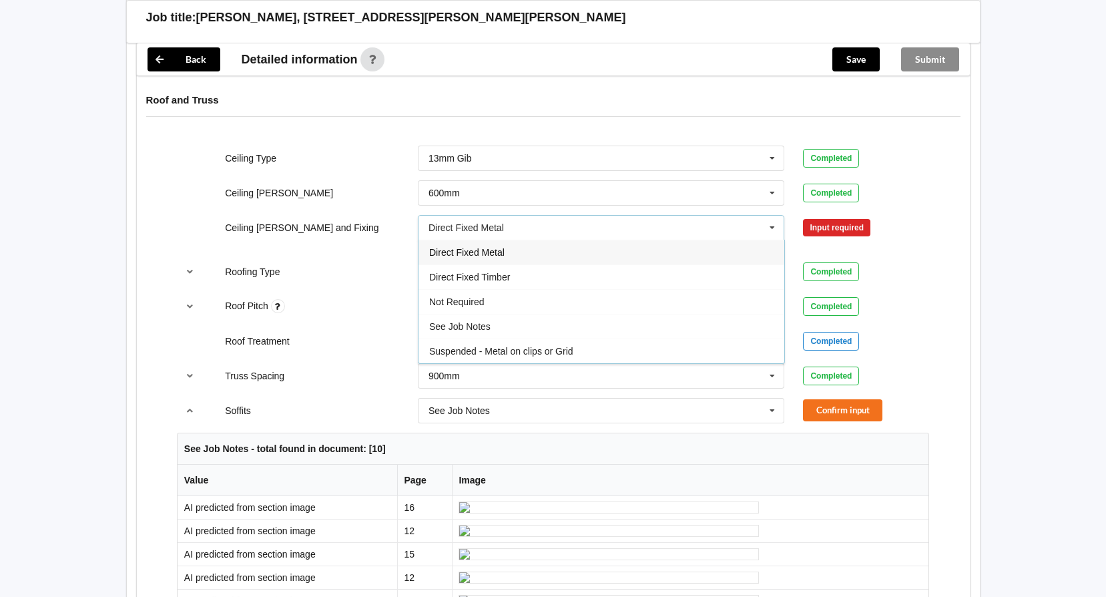
click at [517, 240] on div "Direct Fixed Metal" at bounding box center [602, 252] width 366 height 25
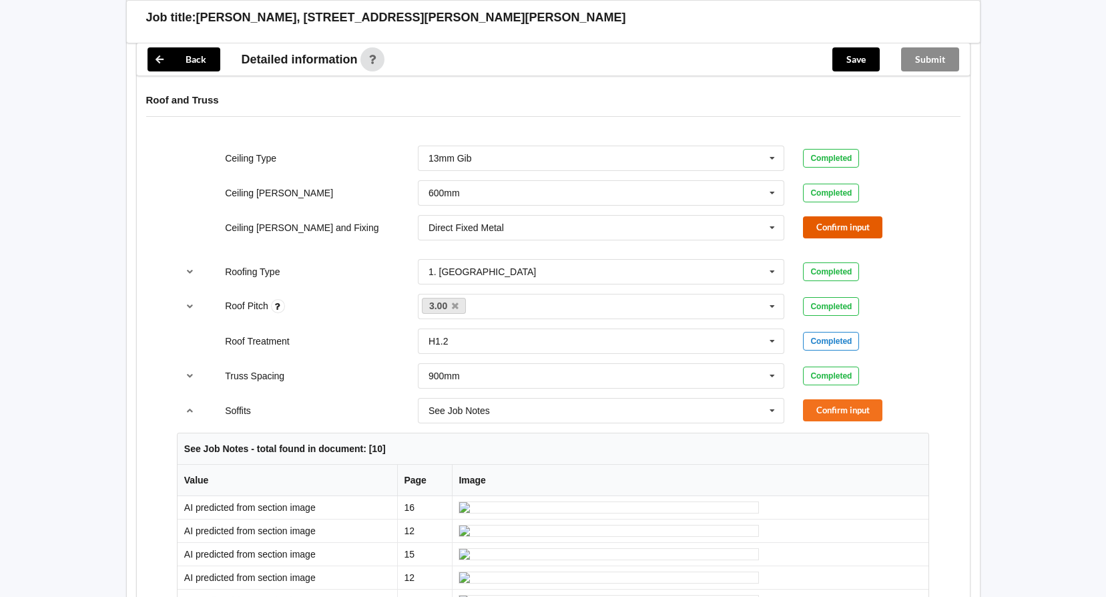
click at [817, 216] on button "Confirm input" at bounding box center [842, 227] width 79 height 22
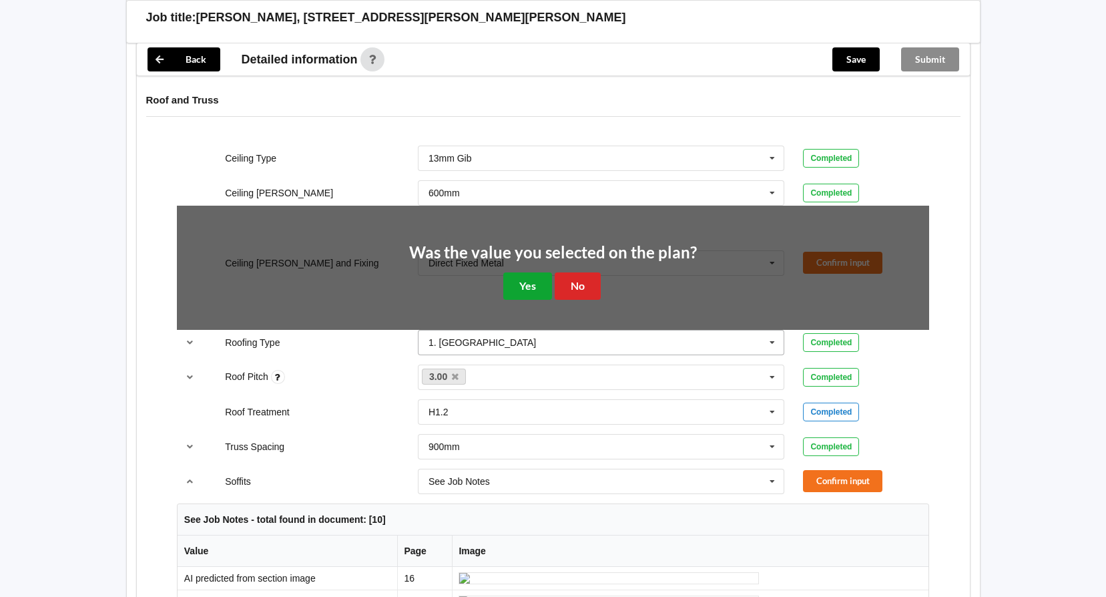
click at [538, 272] on button "Yes" at bounding box center [527, 285] width 49 height 27
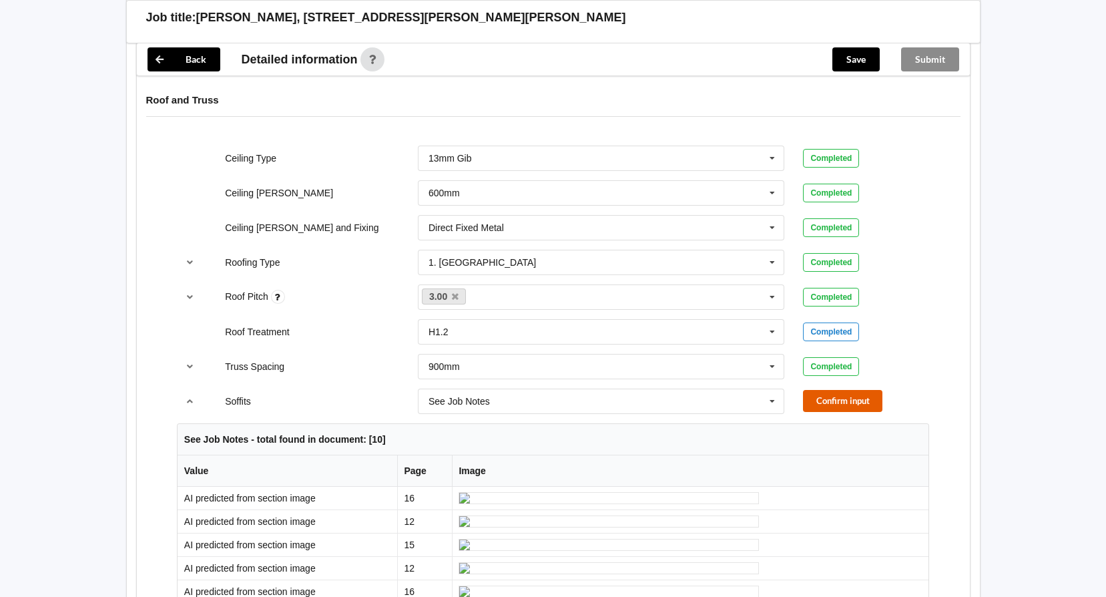
click at [814, 390] on button "Confirm input" at bounding box center [842, 401] width 79 height 22
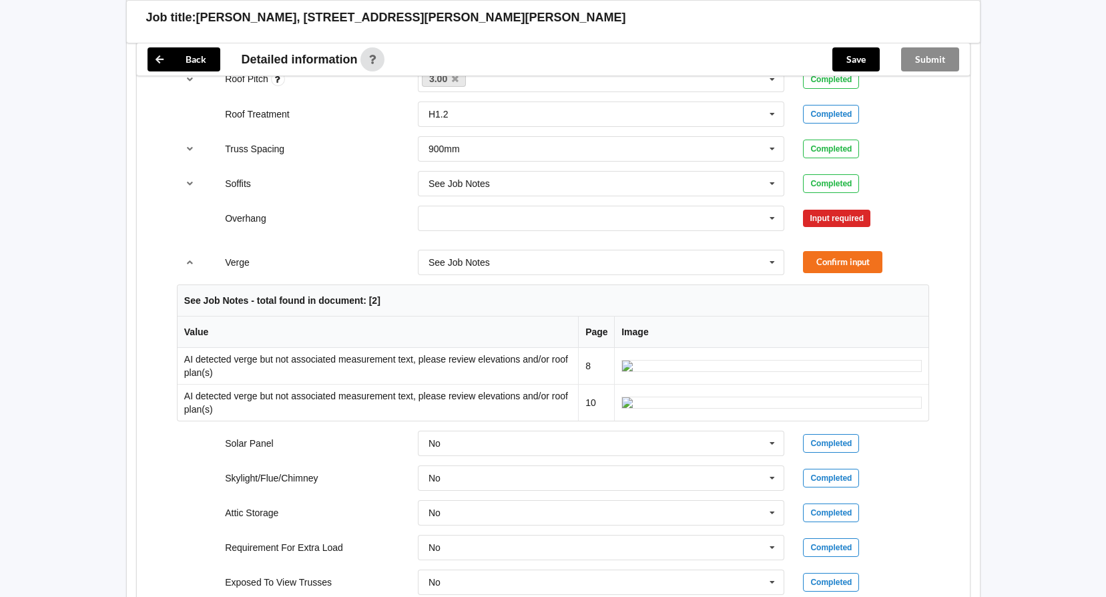
scroll to position [1068, 0]
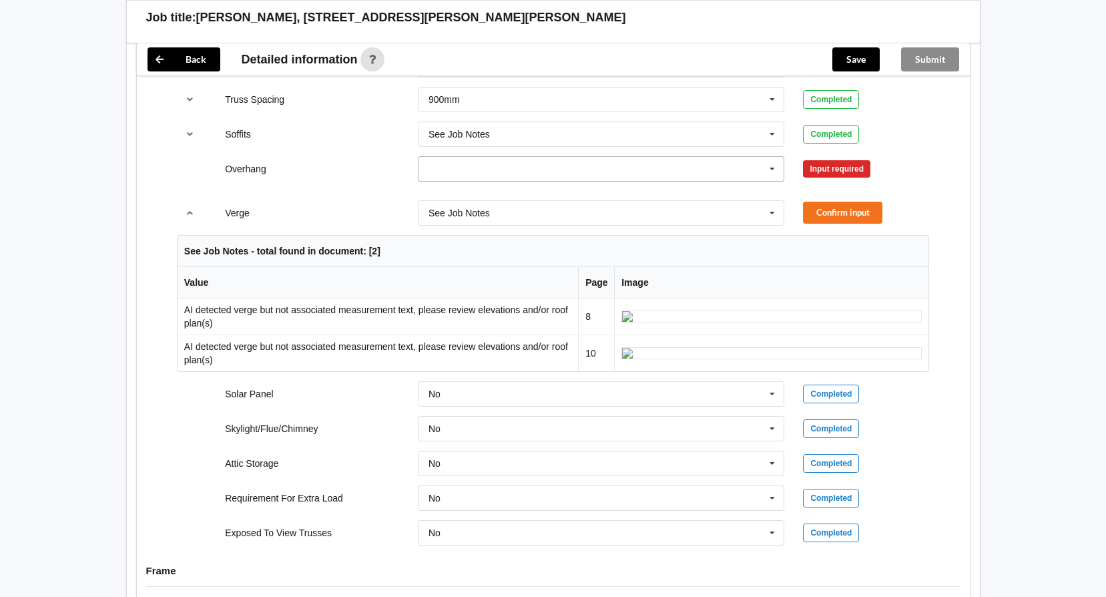
click at [772, 157] on icon at bounding box center [772, 169] width 20 height 25
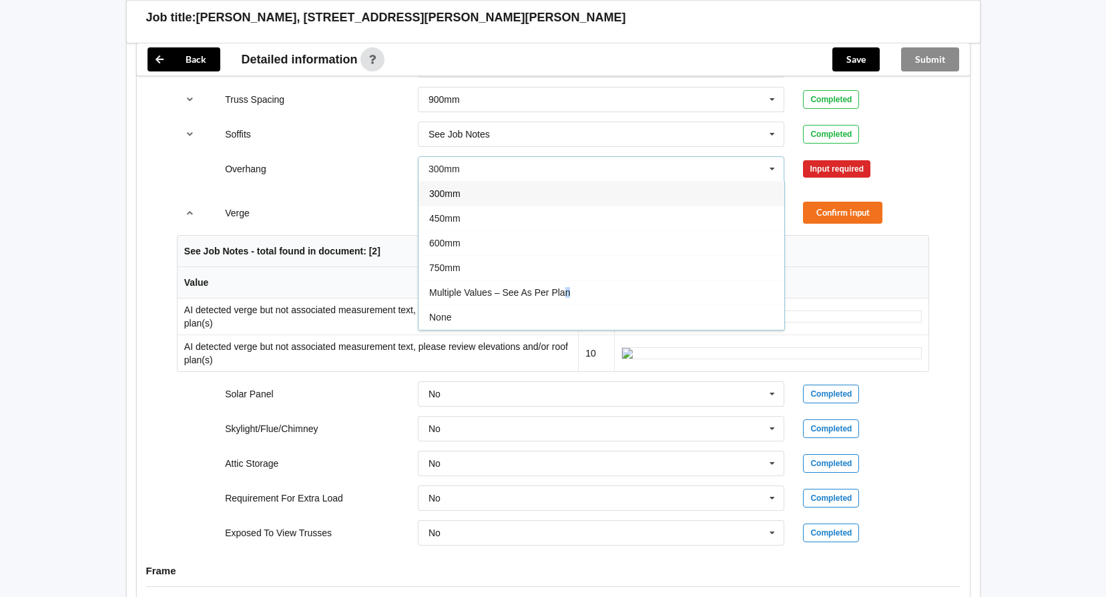
drag, startPoint x: 568, startPoint y: 276, endPoint x: 698, endPoint y: 223, distance: 140.1
click at [572, 280] on div "Multiple Values – See As Per Plan" at bounding box center [602, 292] width 366 height 25
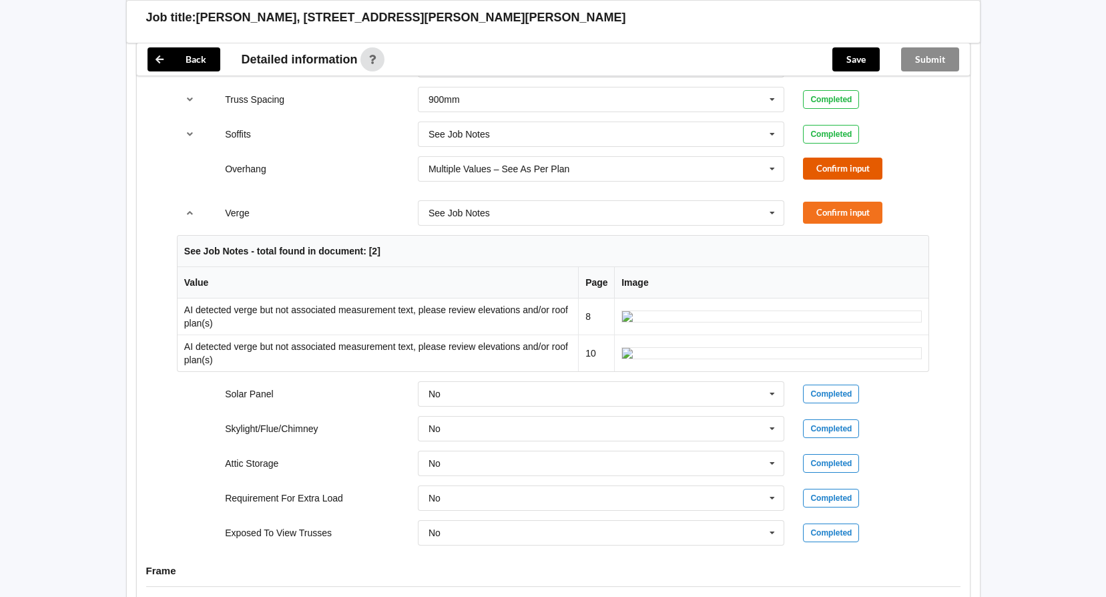
click at [837, 159] on button "Confirm input" at bounding box center [842, 169] width 79 height 22
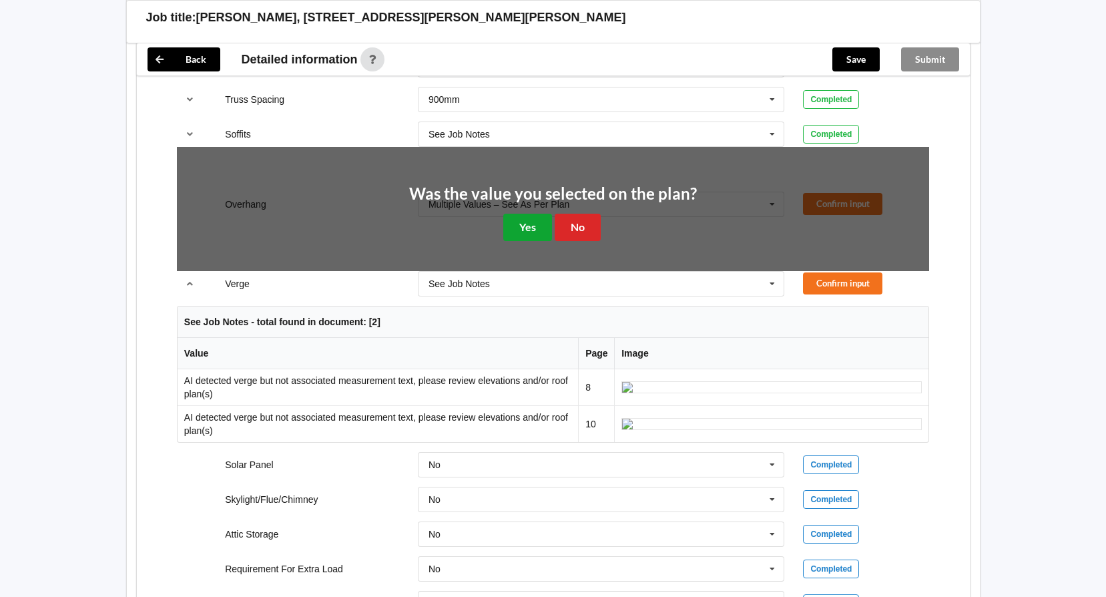
click at [530, 218] on button "Yes" at bounding box center [527, 227] width 49 height 27
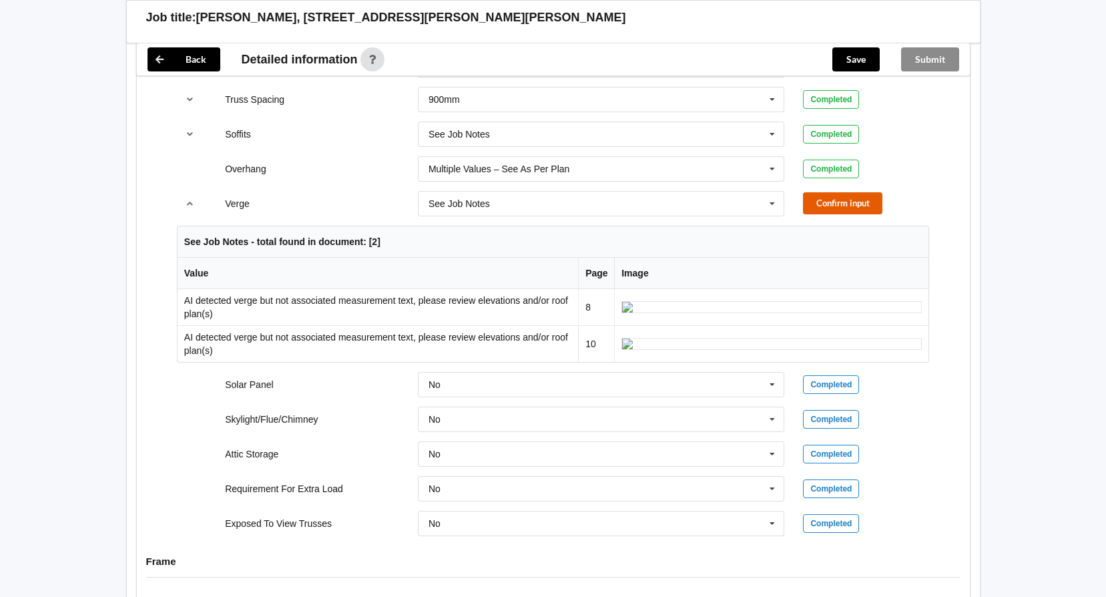
click at [844, 192] on button "Confirm input" at bounding box center [842, 203] width 79 height 22
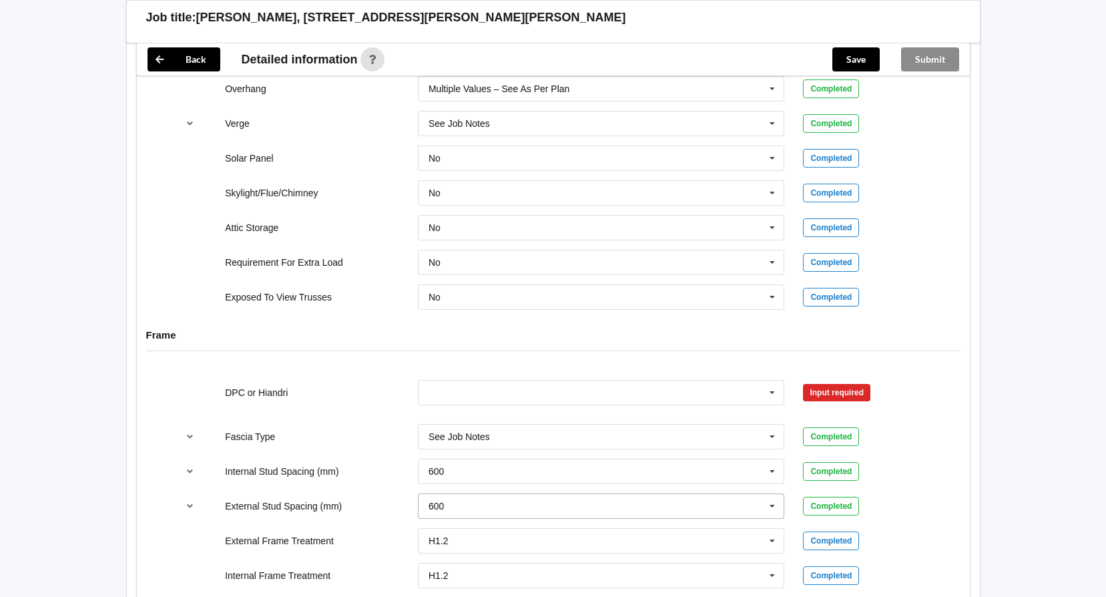
scroll to position [1335, 0]
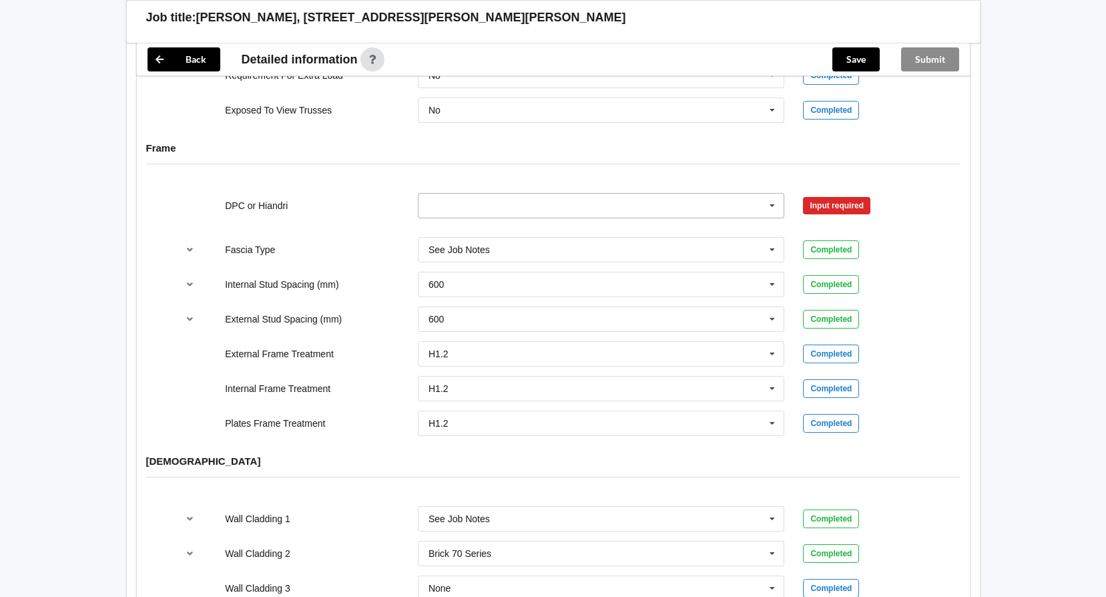
click at [771, 196] on icon at bounding box center [772, 206] width 20 height 25
click at [465, 225] on span "DPC Fitted" at bounding box center [451, 230] width 45 height 11
click at [829, 202] on button "Confirm input" at bounding box center [842, 205] width 79 height 22
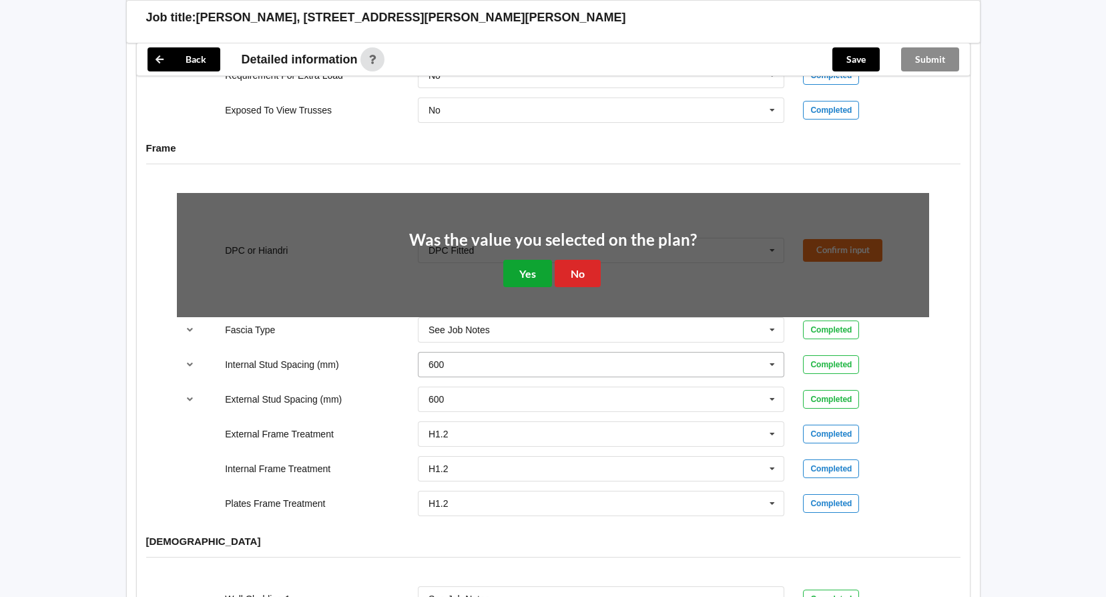
drag, startPoint x: 529, startPoint y: 250, endPoint x: 541, endPoint y: 249, distance: 12.1
click at [531, 260] on button "Yes" at bounding box center [527, 273] width 49 height 27
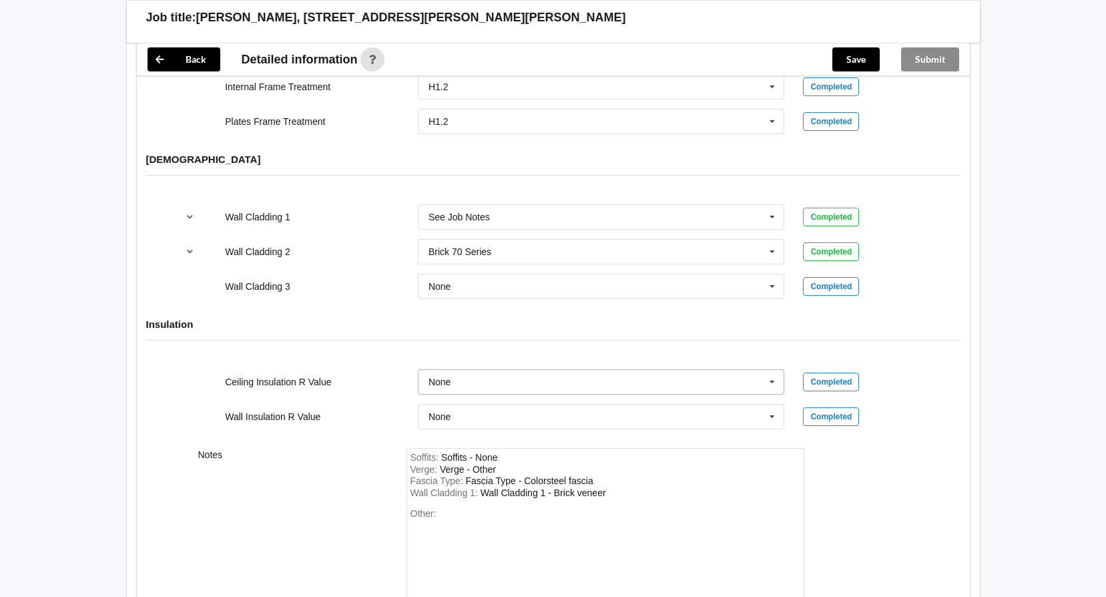
scroll to position [1719, 0]
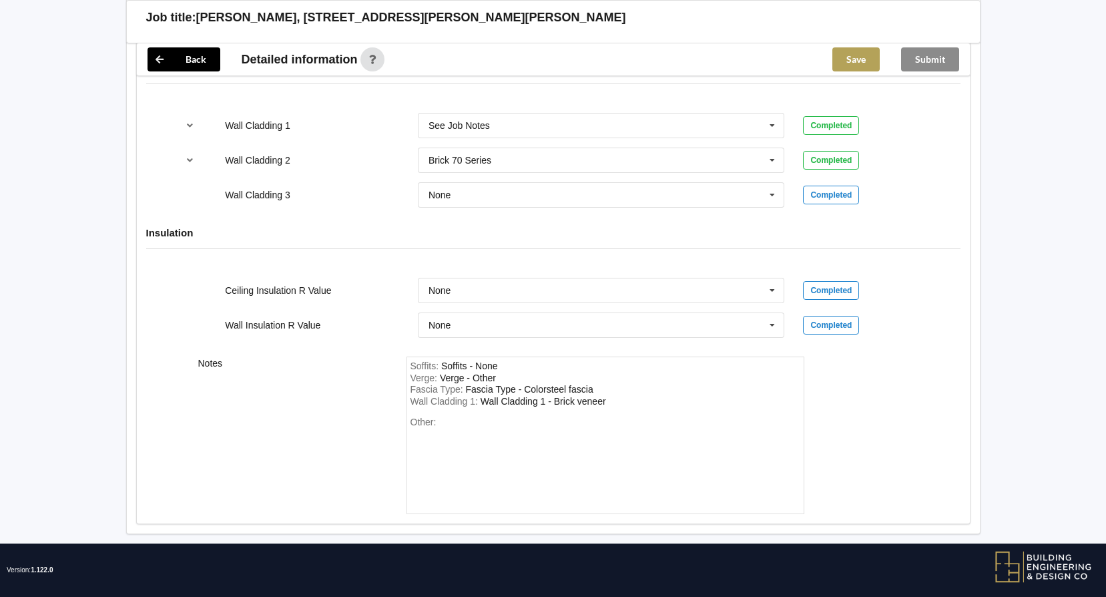
click at [851, 49] on button "Save" at bounding box center [856, 59] width 47 height 24
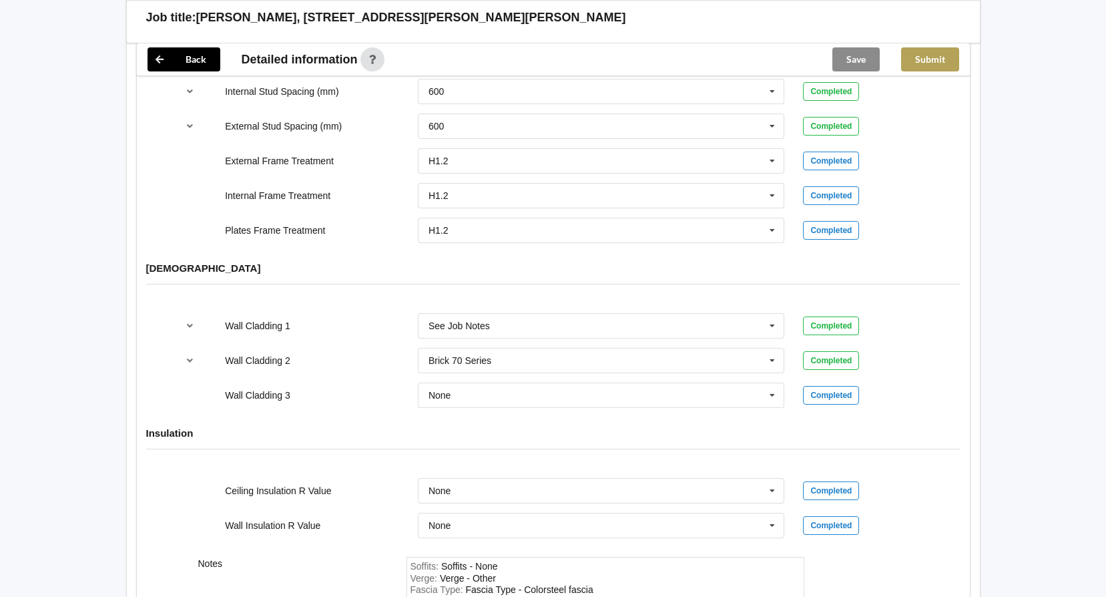
click at [926, 63] on button "Submit" at bounding box center [930, 59] width 58 height 24
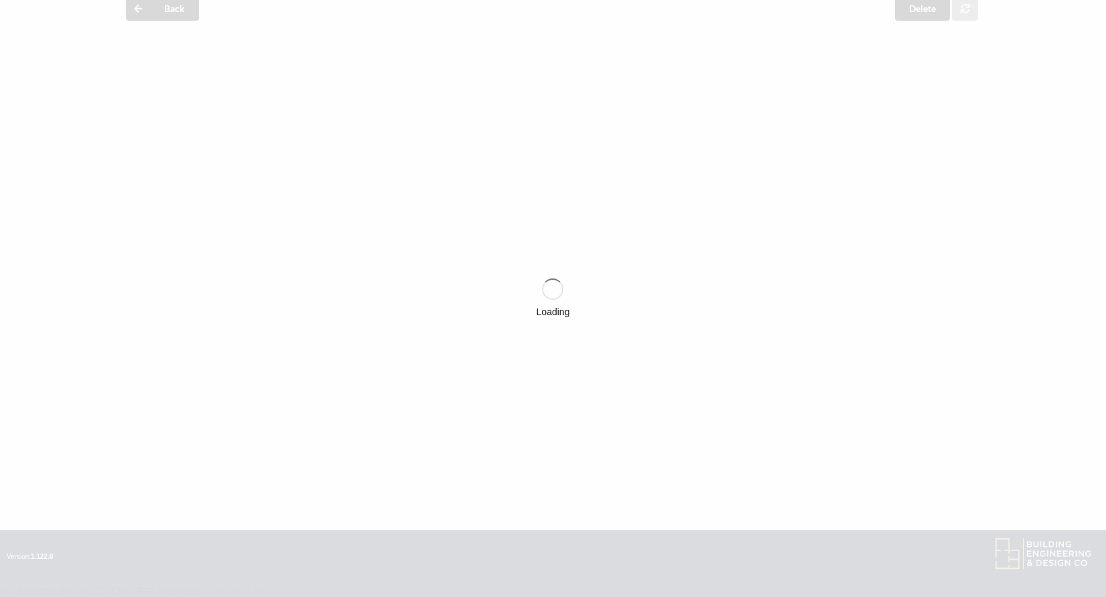
scroll to position [1458, 0]
